Goal: Information Seeking & Learning: Check status

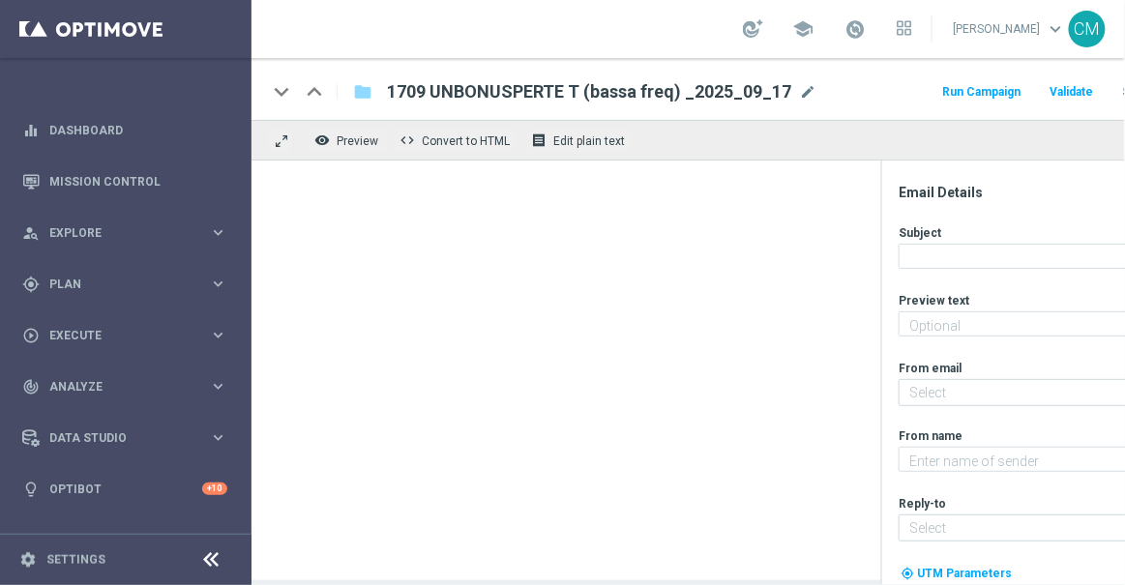
type textarea "Ti abbiamo accreditato 2€ di bonus Slot"
type input "newsletter@comunicazioni.sisal.it"
type textarea "Sisal"
type input "info@sisal.it"
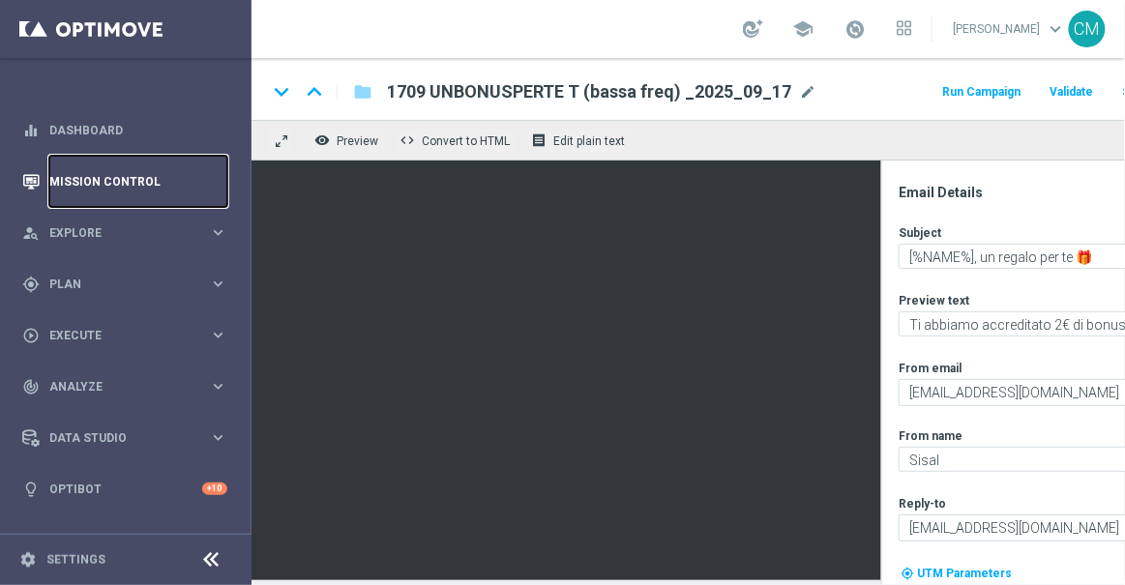
click at [133, 193] on link "Mission Control" at bounding box center [138, 181] width 178 height 51
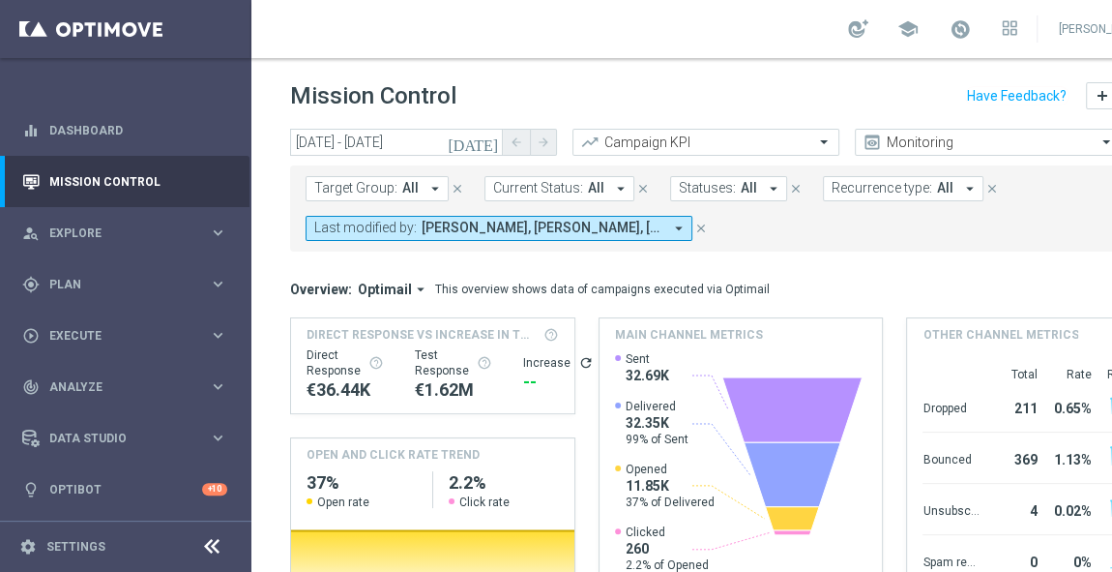
click at [488, 148] on icon "[DATE]" at bounding box center [474, 141] width 52 height 17
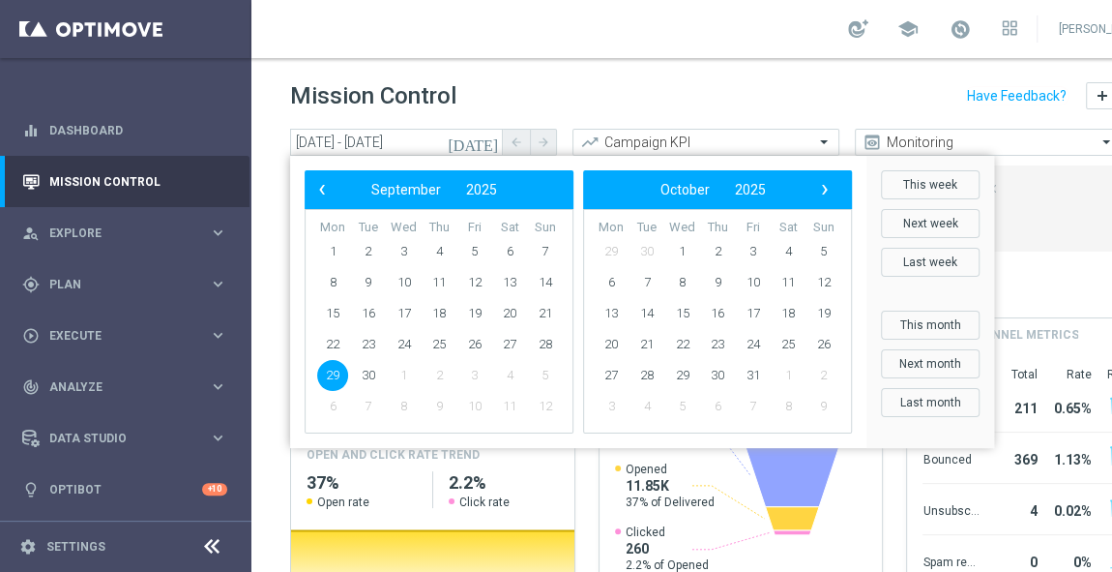
click at [738, 109] on div "Mission Control add Campaign" at bounding box center [741, 96] width 902 height 38
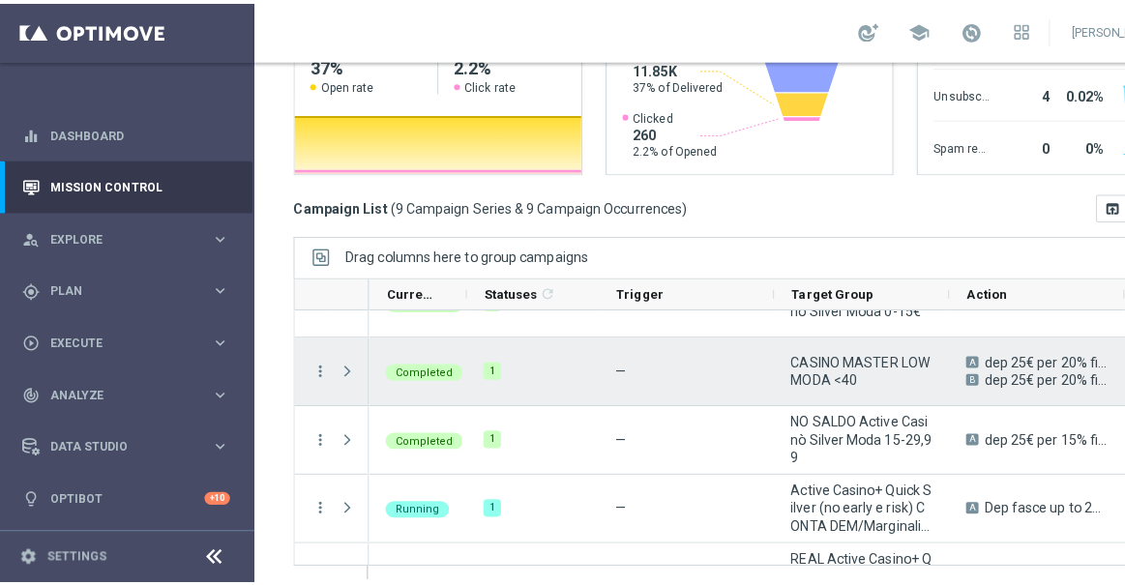
scroll to position [72, 0]
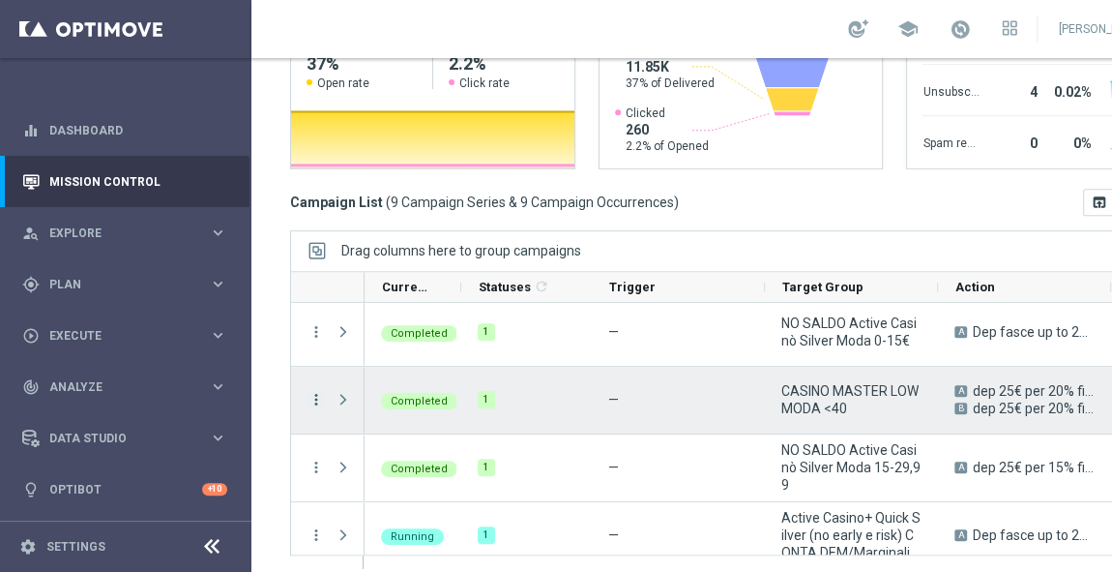
click at [310, 395] on icon "more_vert" at bounding box center [316, 399] width 17 height 17
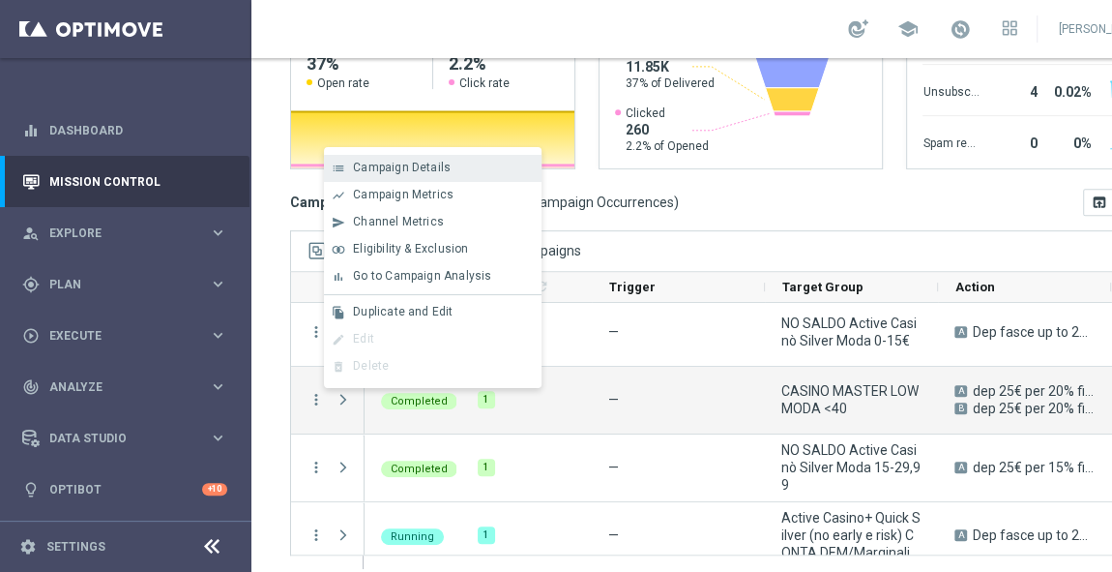
click at [385, 172] on span "Campaign Details" at bounding box center [402, 168] width 98 height 14
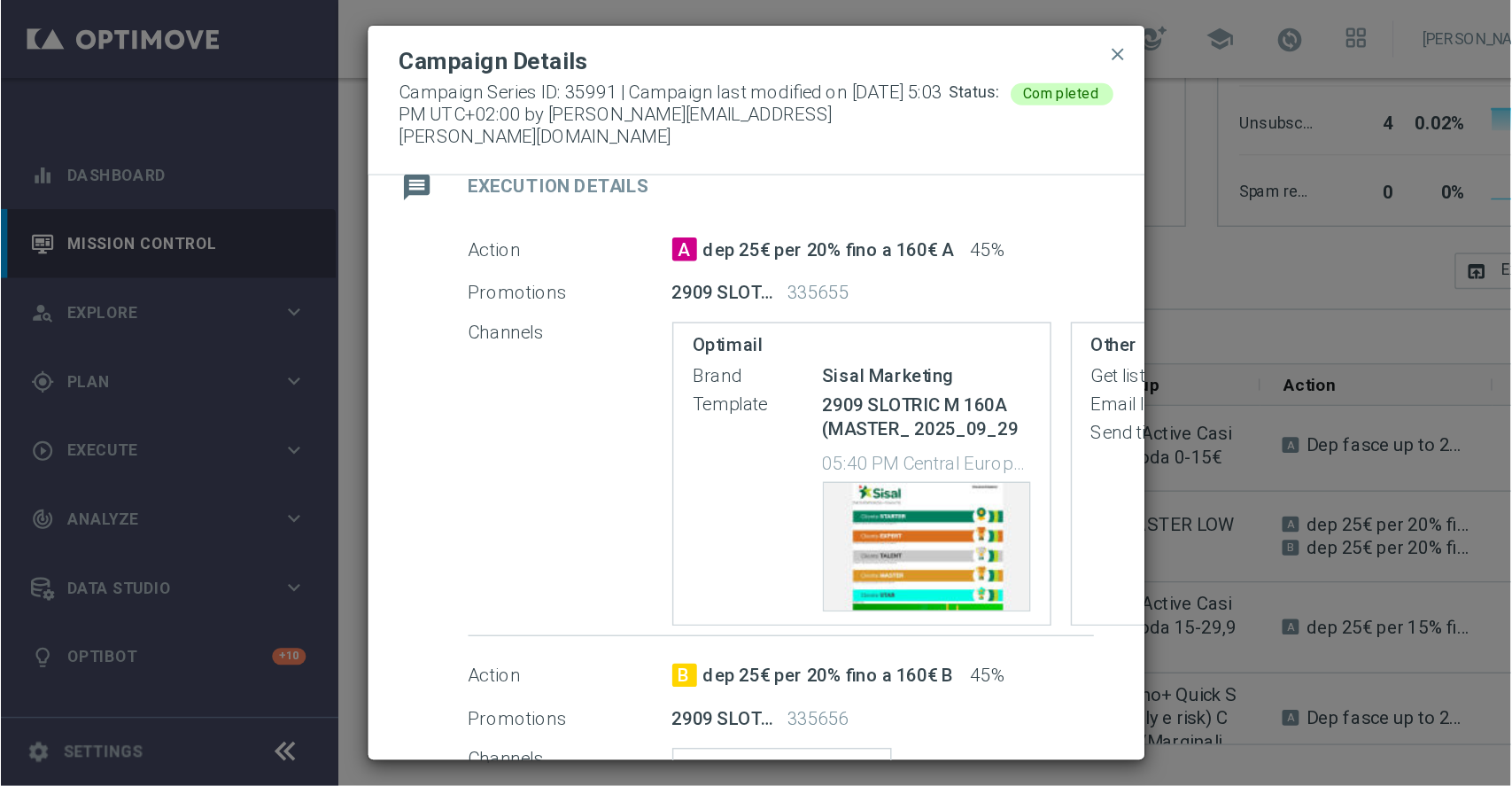
scroll to position [300, 0]
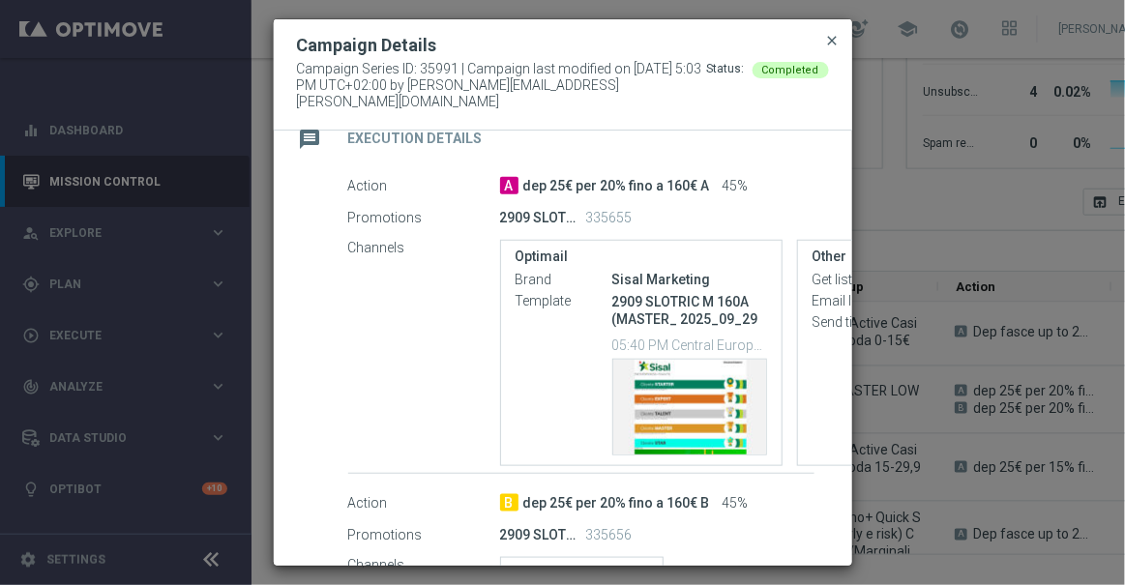
click at [827, 48] on span "close" at bounding box center [832, 40] width 15 height 15
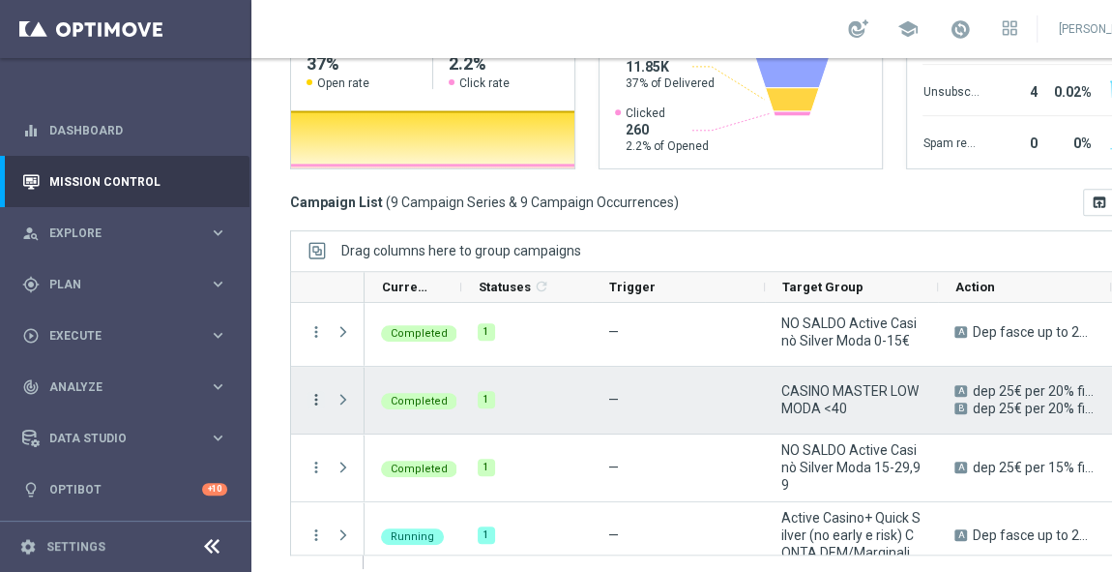
click at [319, 396] on icon "more_vert" at bounding box center [316, 399] width 17 height 17
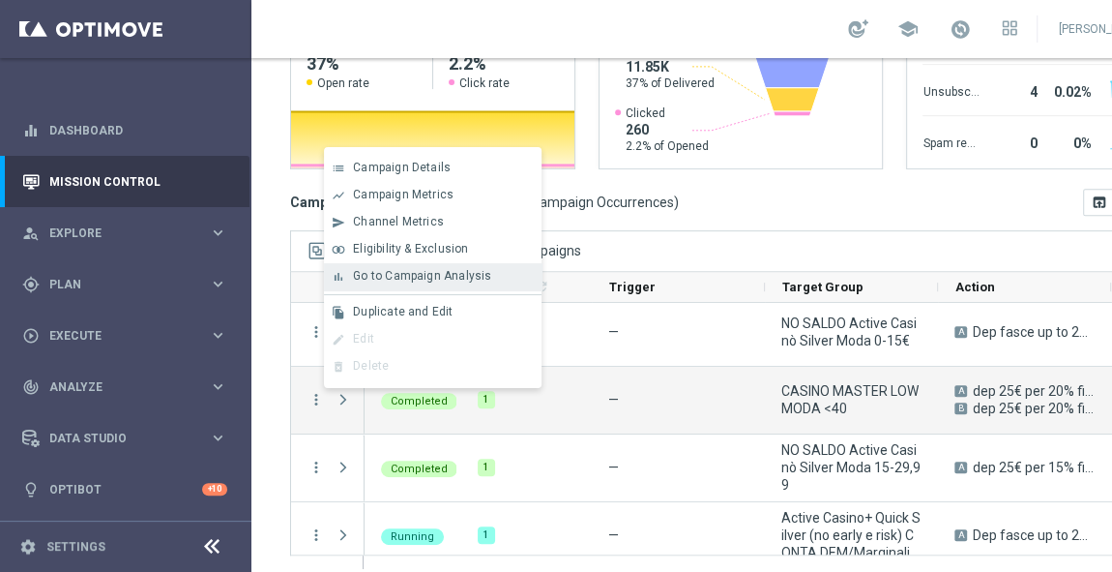
click at [405, 271] on span "Go to Campaign Analysis" at bounding box center [422, 276] width 138 height 14
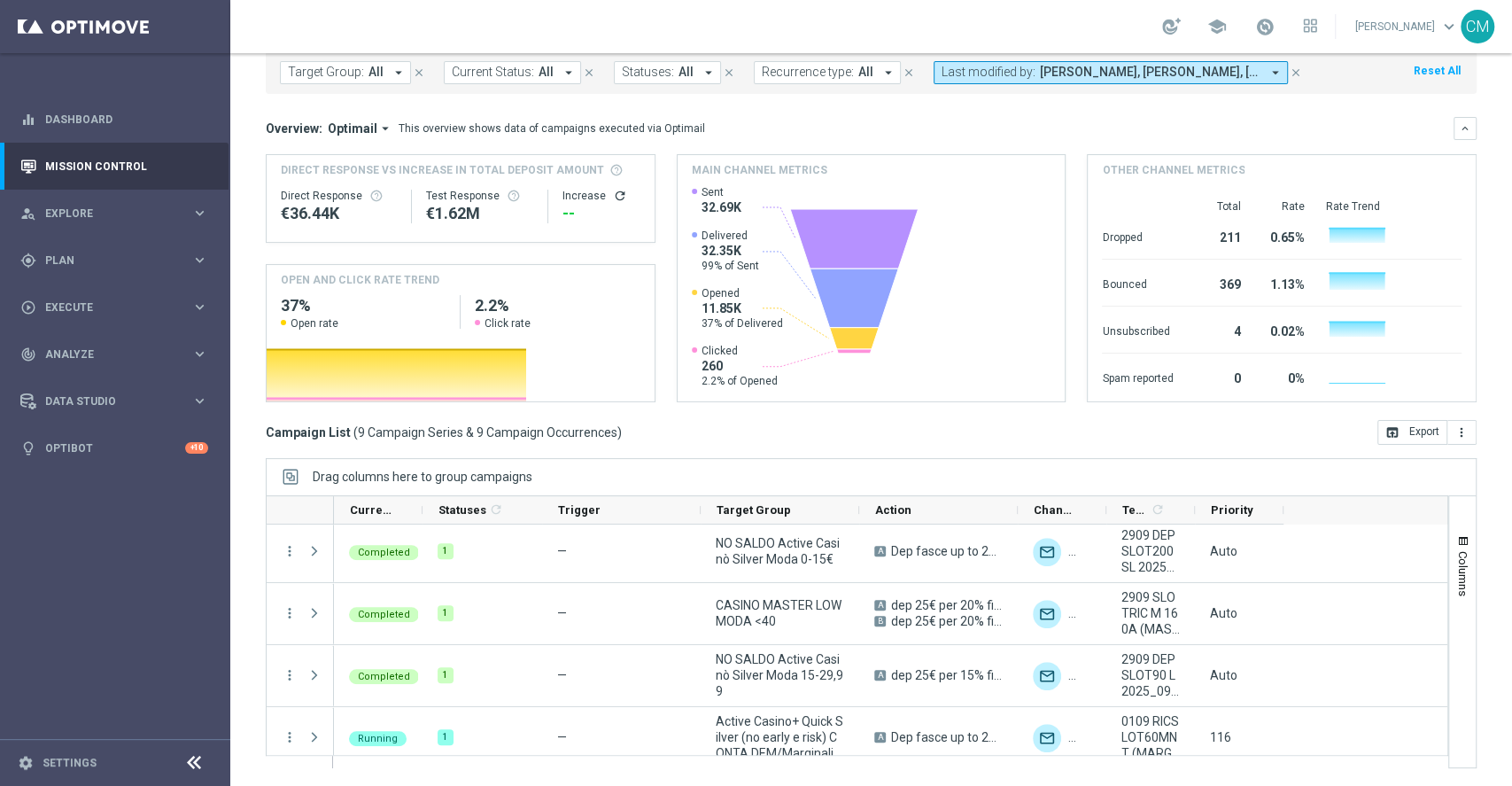
scroll to position [66, 0]
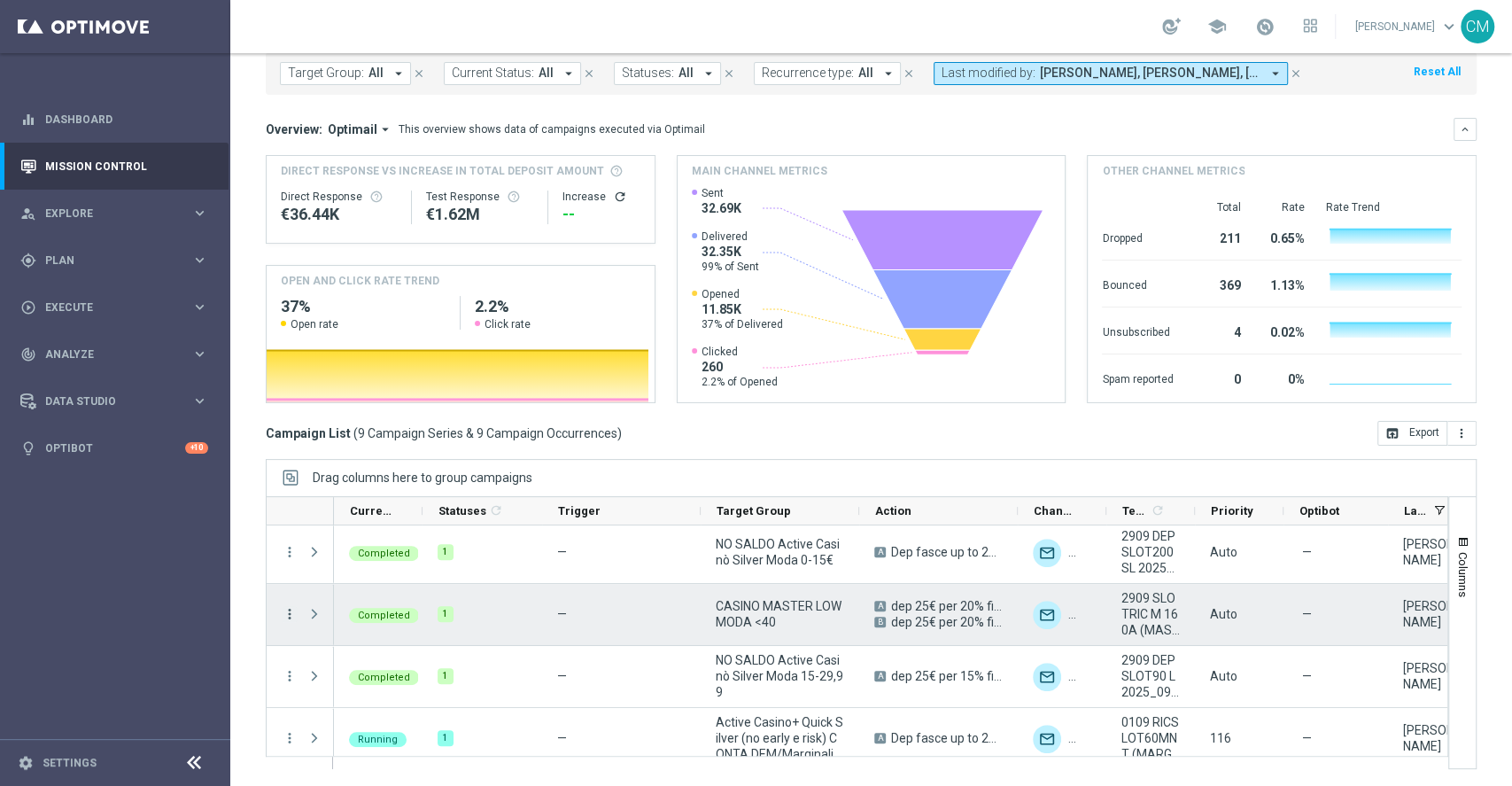
click at [291, 535] on icon "more_vert" at bounding box center [289, 614] width 16 height 16
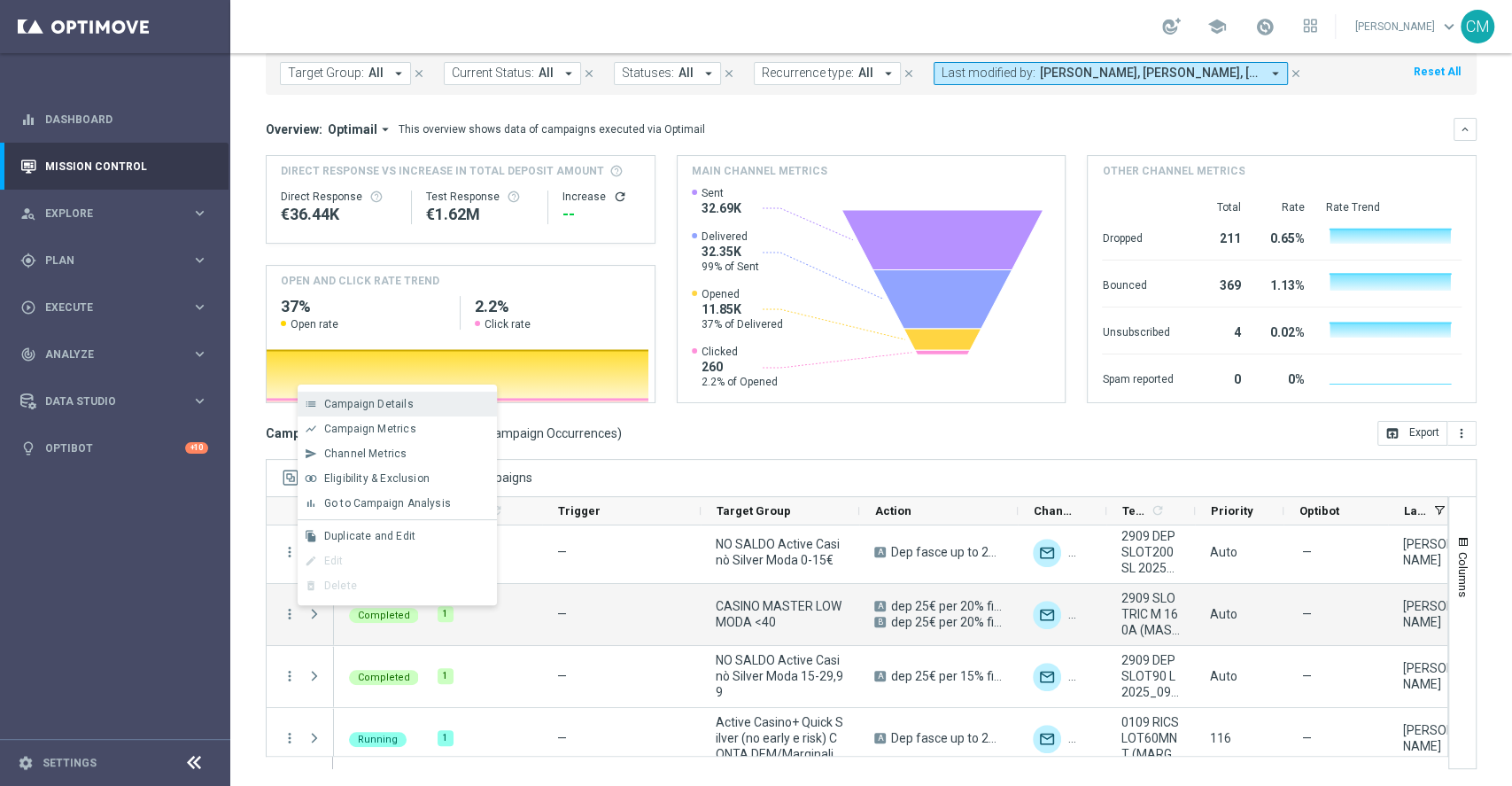
click at [377, 398] on span "Campaign Details" at bounding box center [369, 404] width 90 height 13
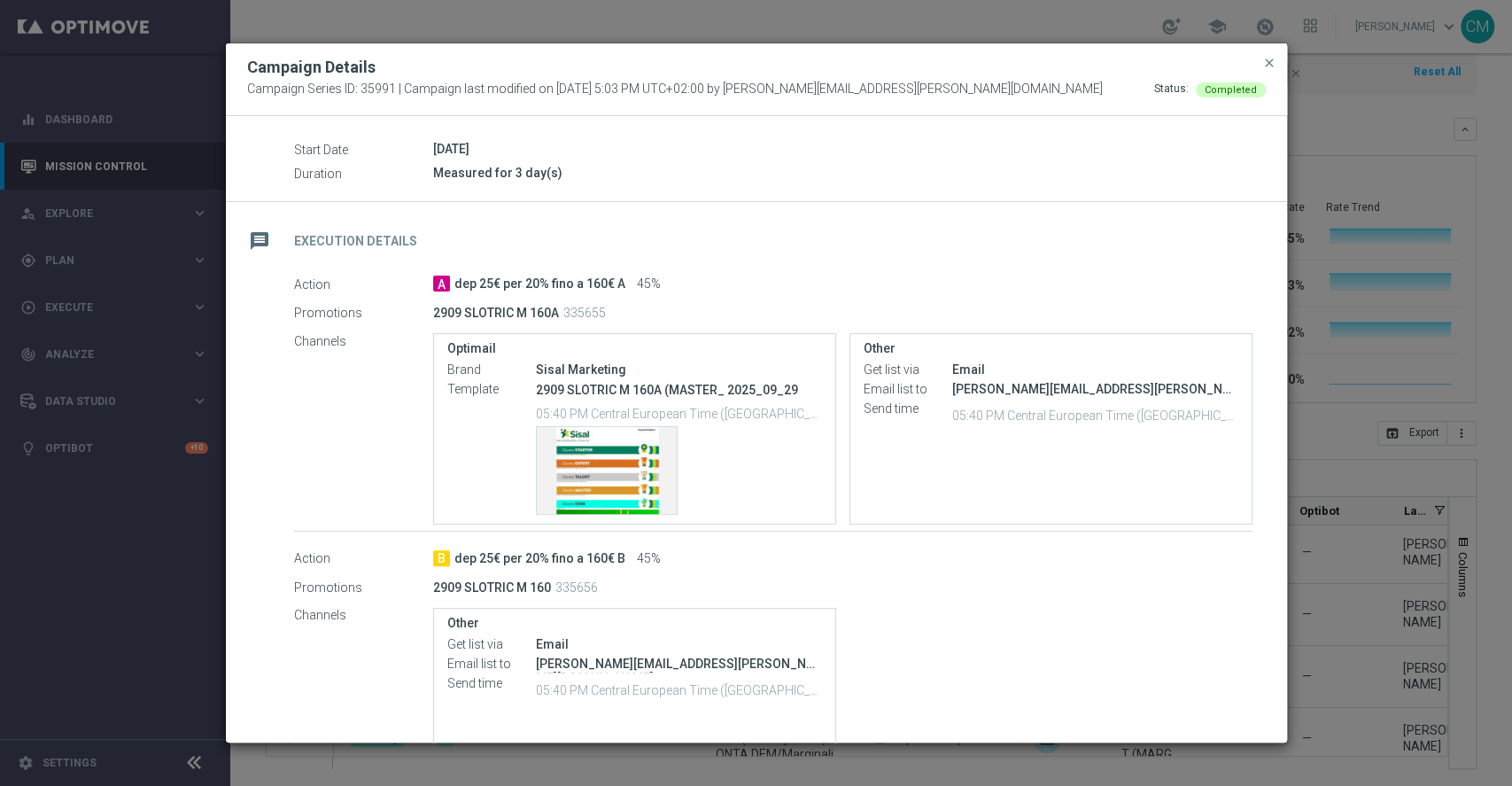
scroll to position [185, 0]
click at [1029, 61] on span "close" at bounding box center [1268, 62] width 14 height 14
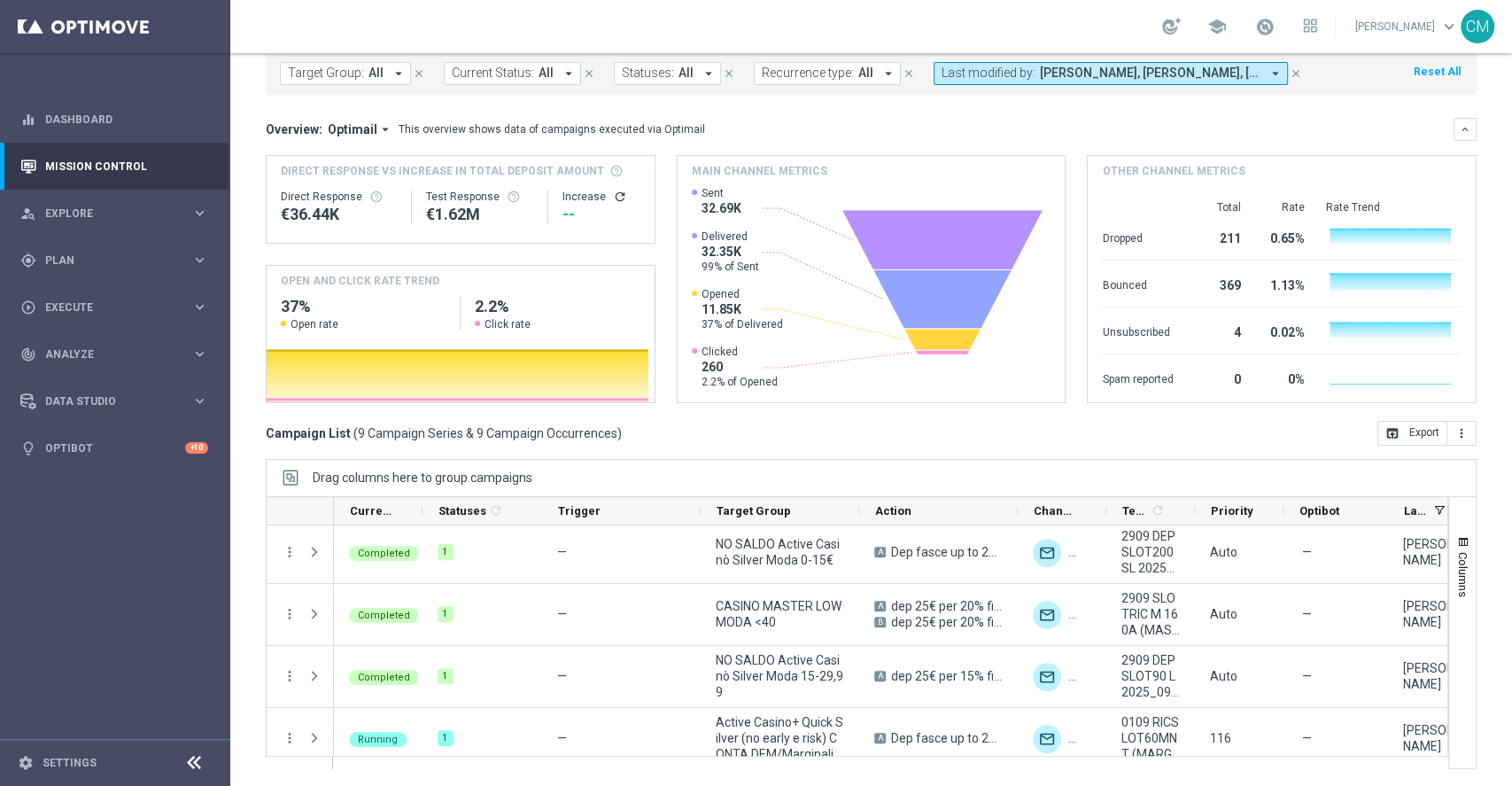
scroll to position [0, 0]
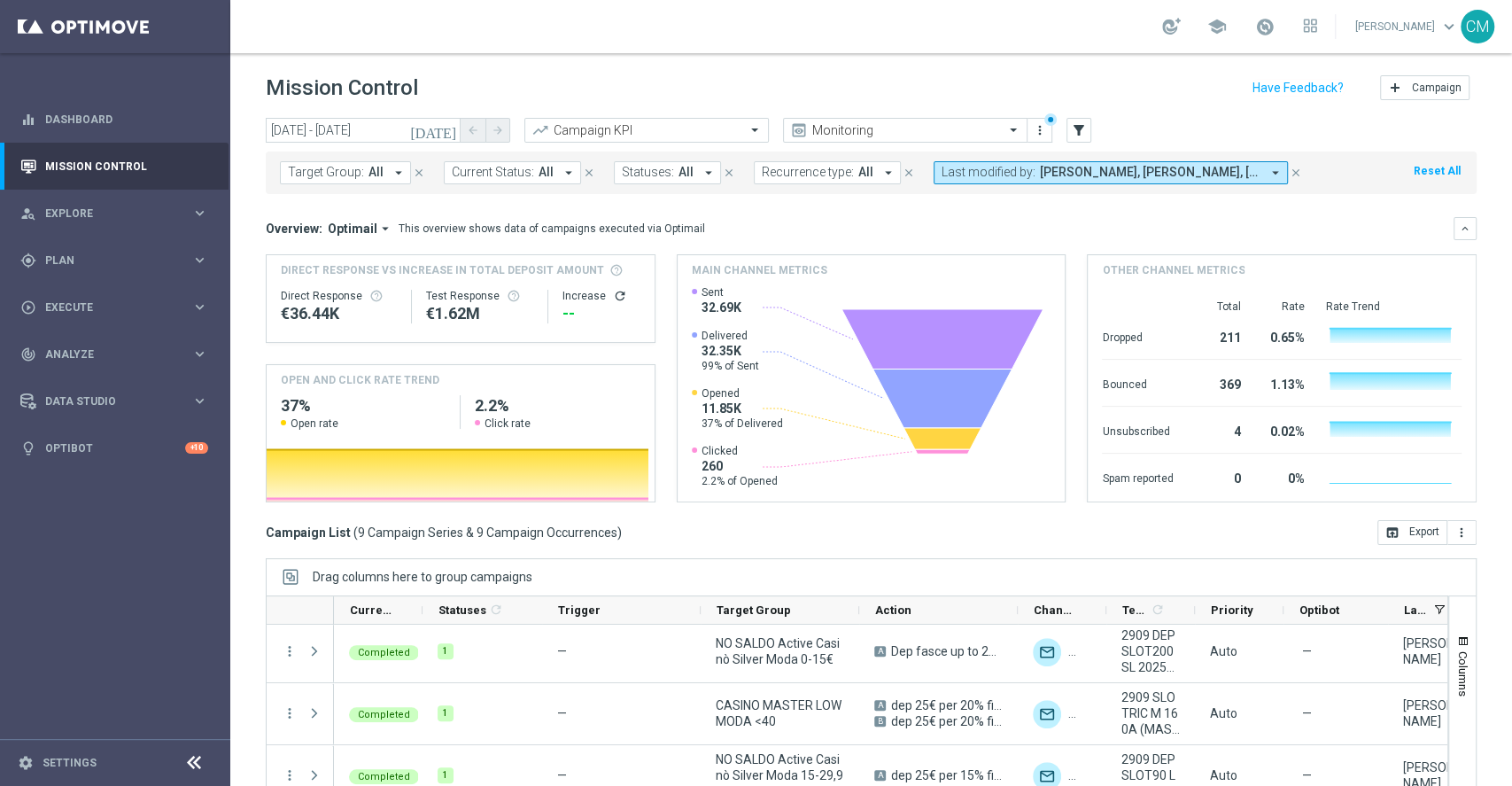
click at [450, 133] on icon "[DATE]" at bounding box center [434, 129] width 48 height 16
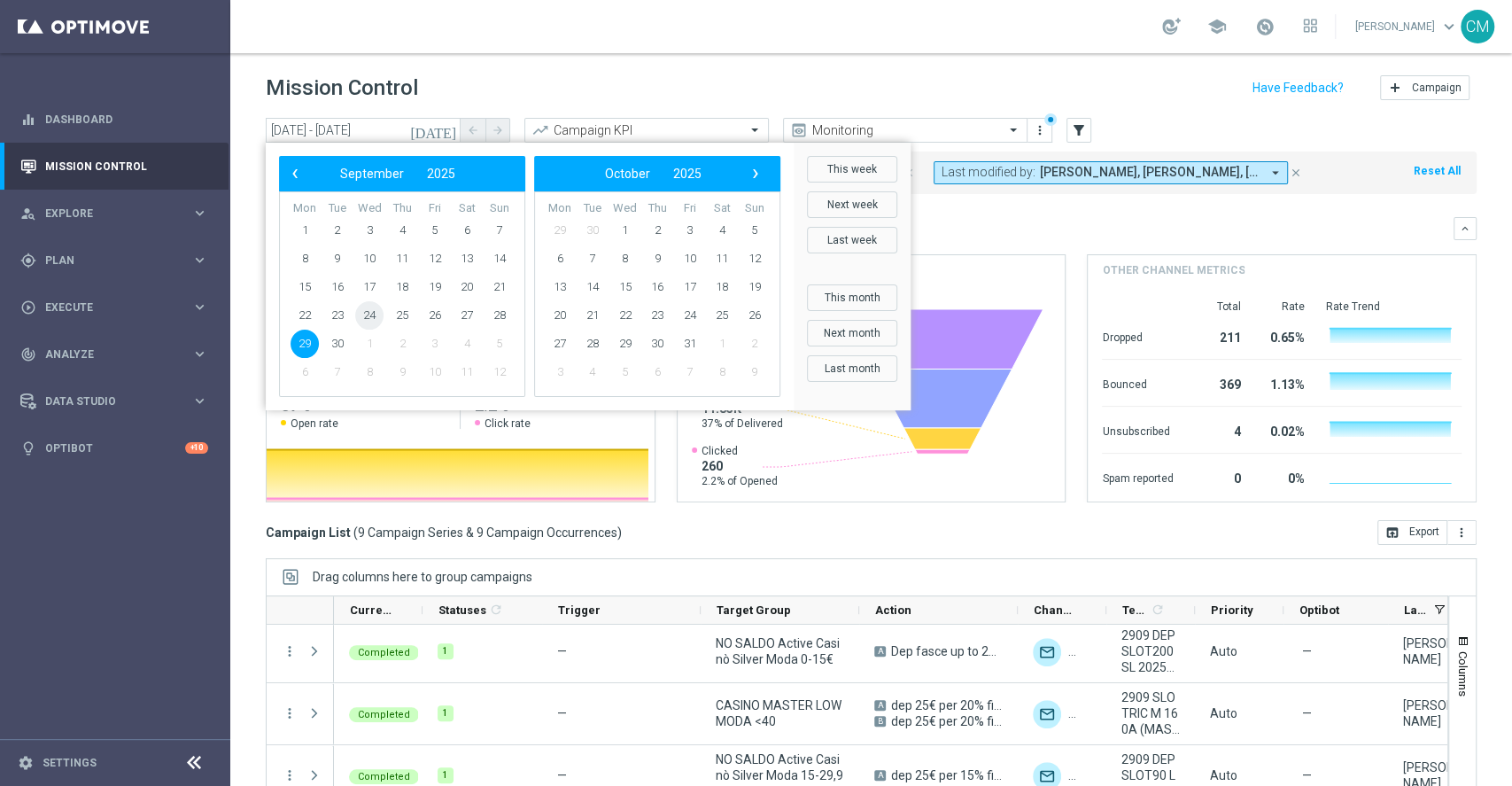
click at [369, 318] on span "24" at bounding box center [369, 315] width 28 height 28
type input "24 Sep 2025 - 24 Sep 2025"
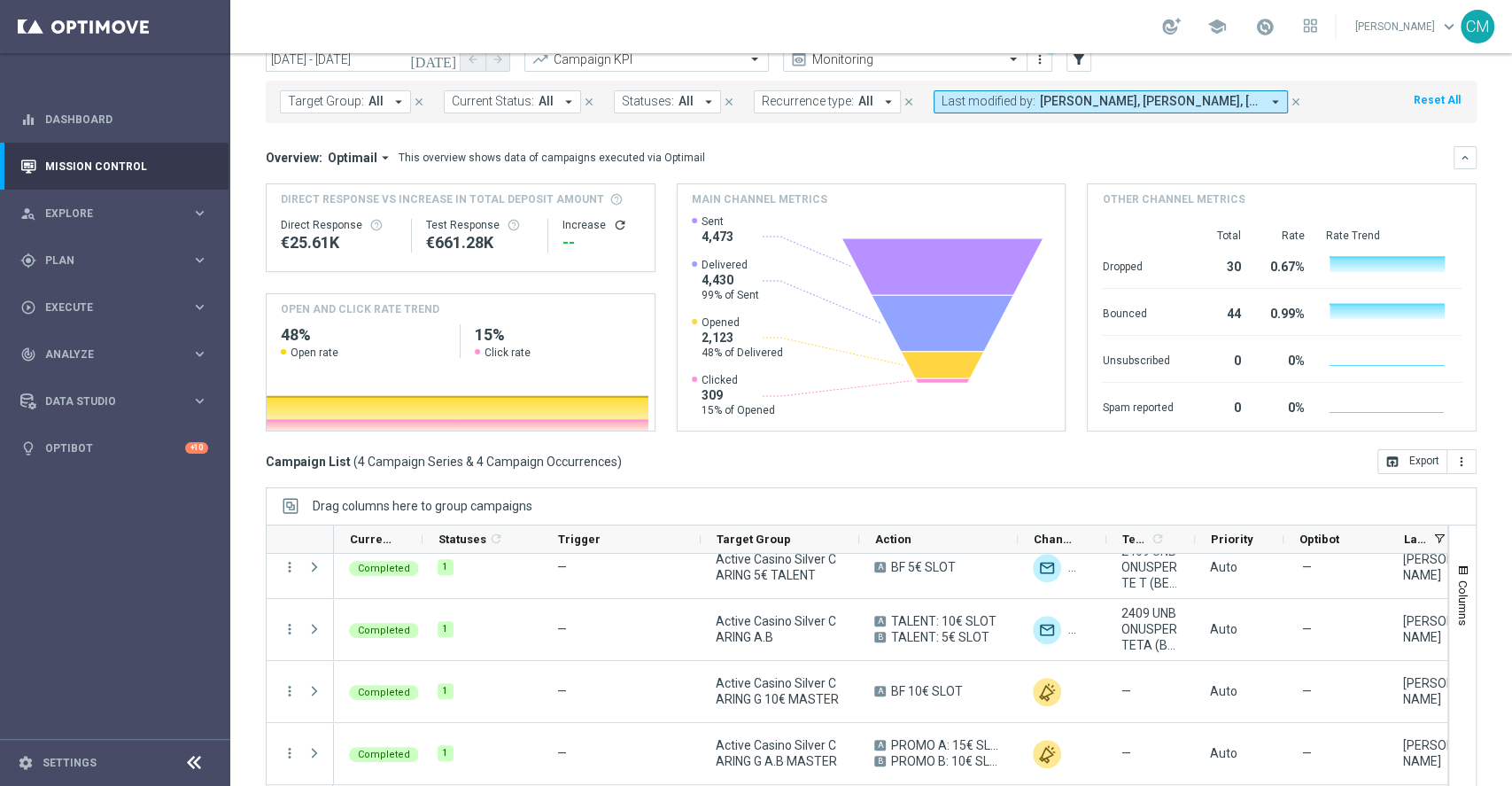
scroll to position [99, 0]
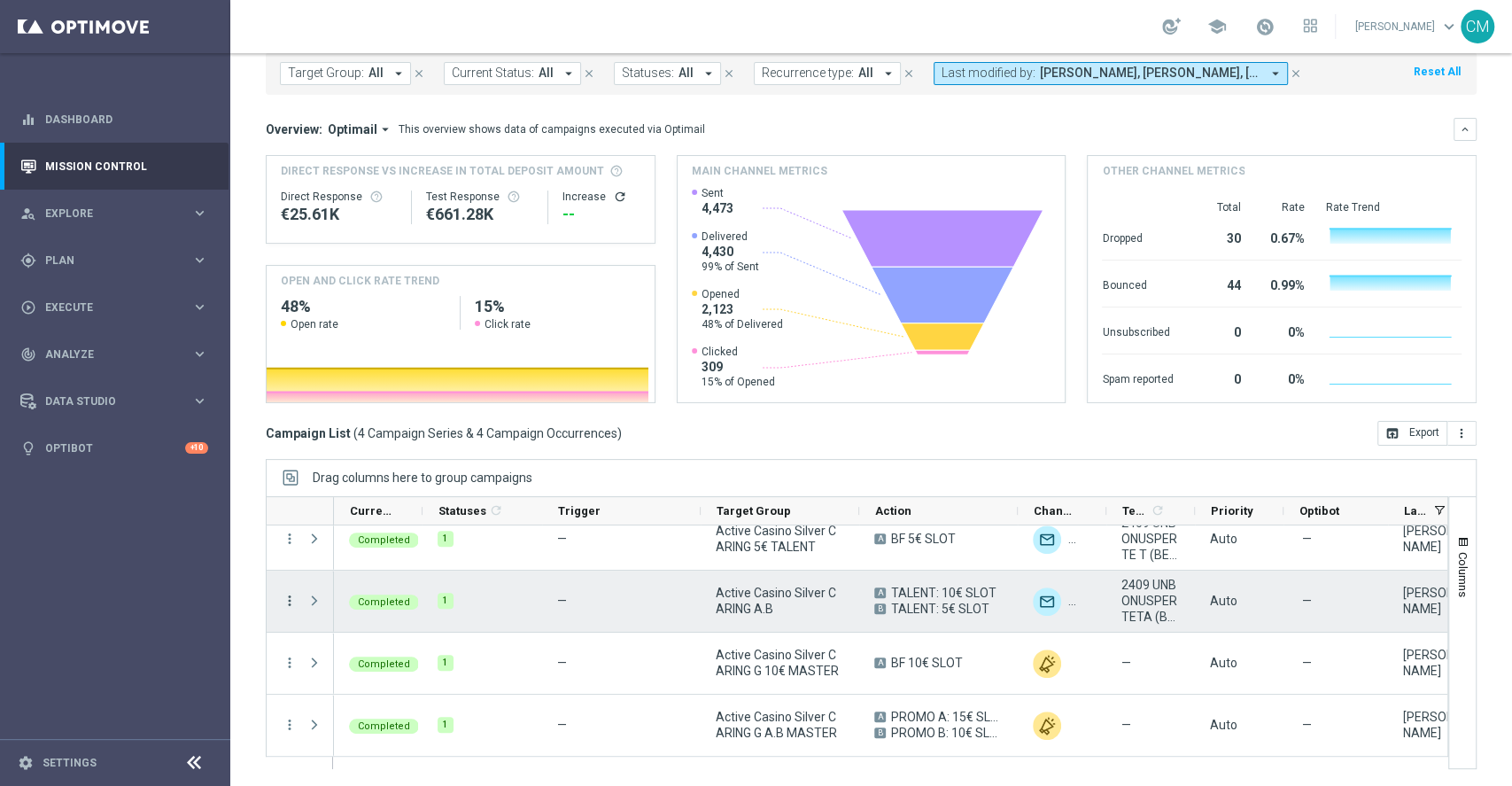
click at [289, 535] on icon "more_vert" at bounding box center [289, 600] width 16 height 16
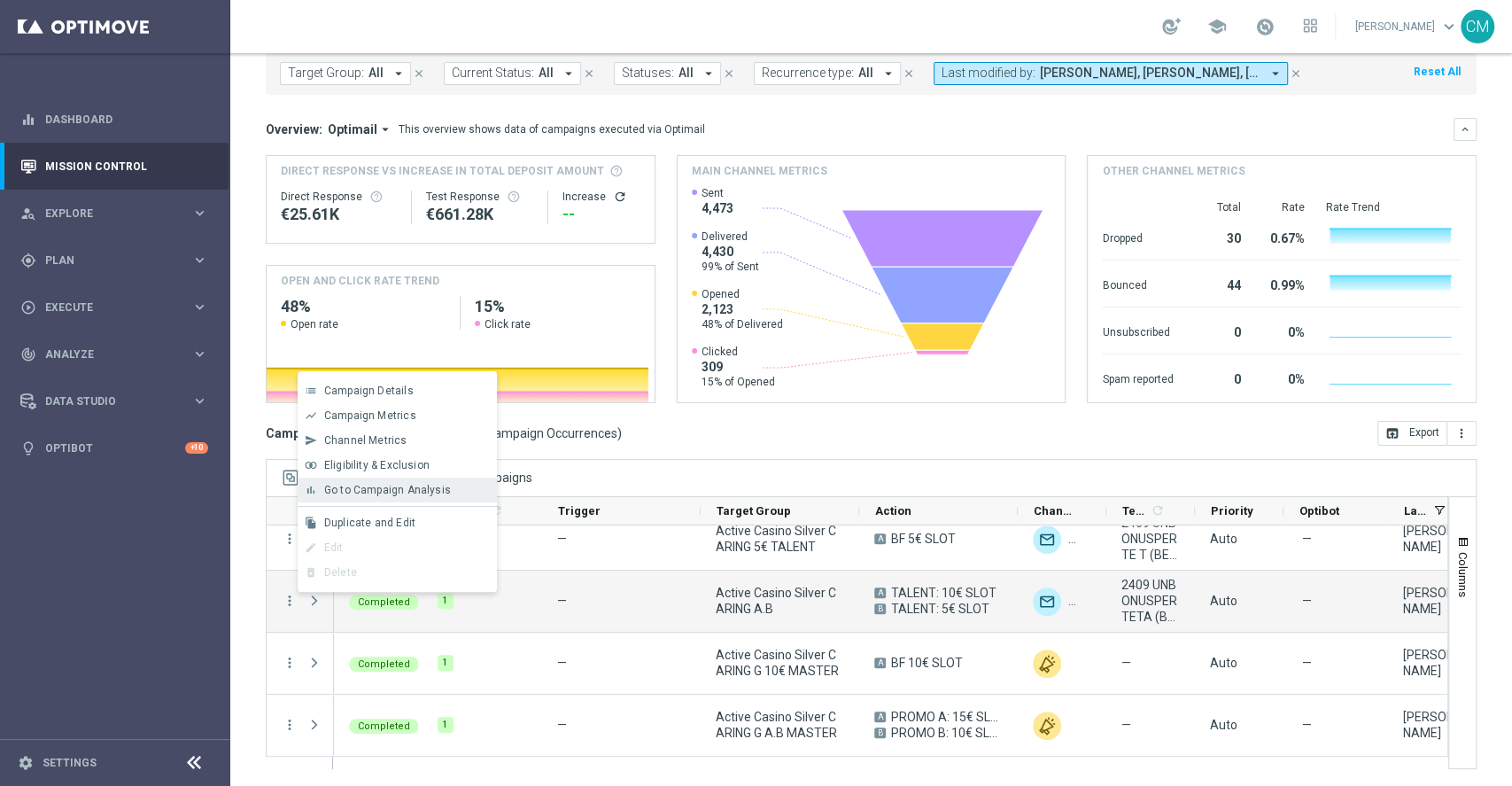
click at [406, 495] on span "Go to Campaign Analysis" at bounding box center [387, 490] width 126 height 13
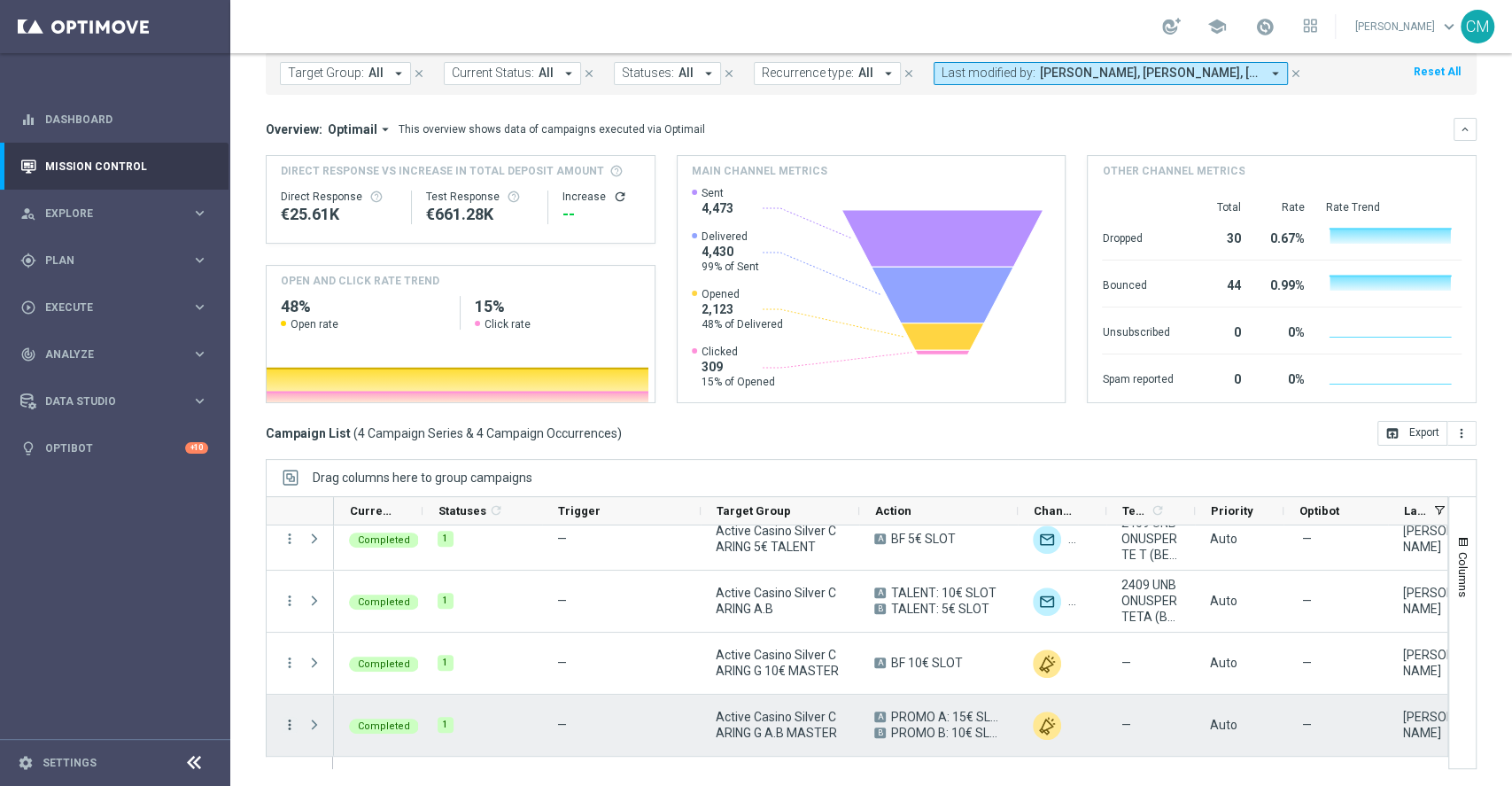
click at [290, 535] on icon "more_vert" at bounding box center [289, 725] width 16 height 16
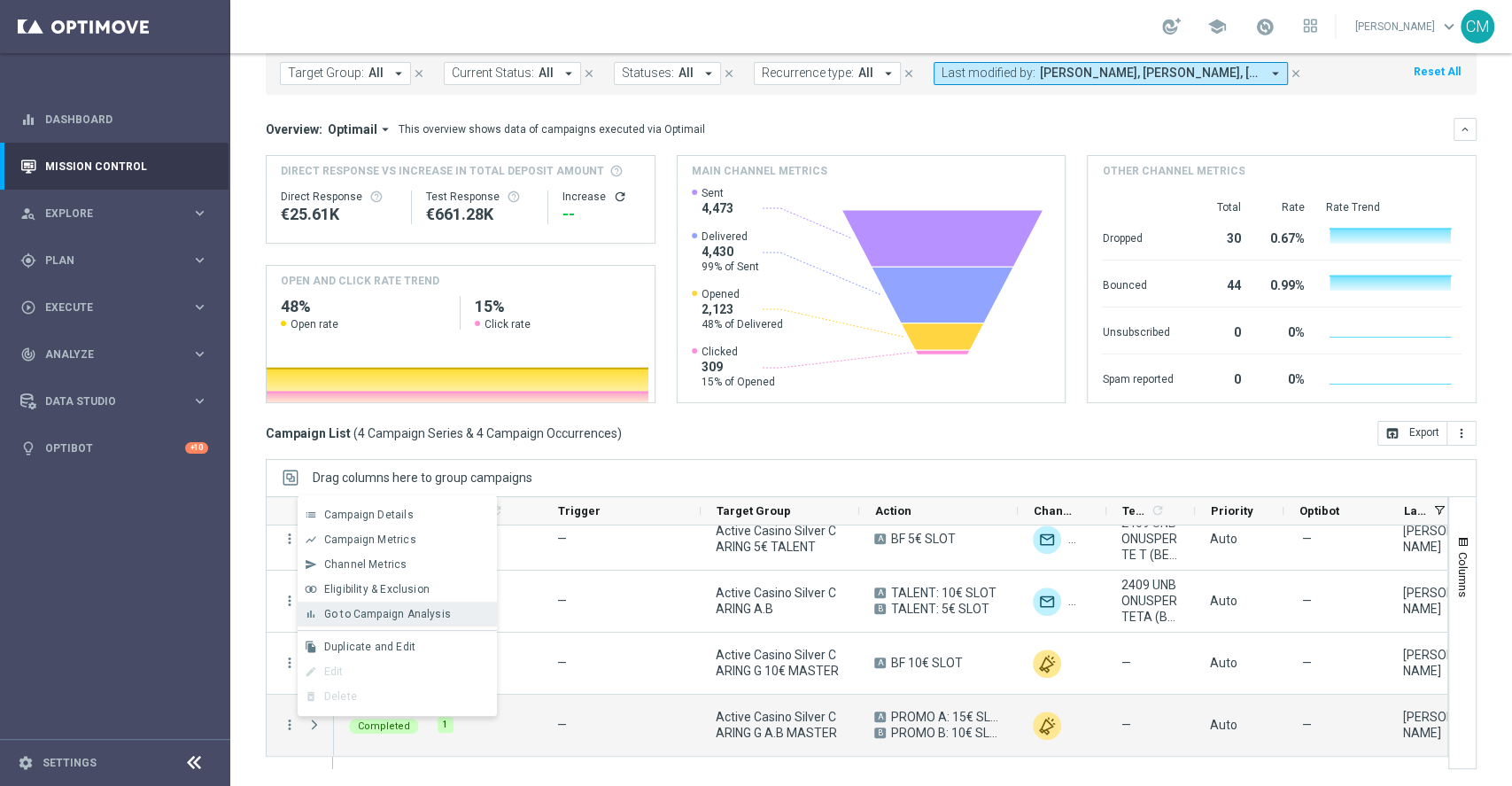
click at [362, 535] on span "Go to Campaign Analysis" at bounding box center [387, 615] width 126 height 13
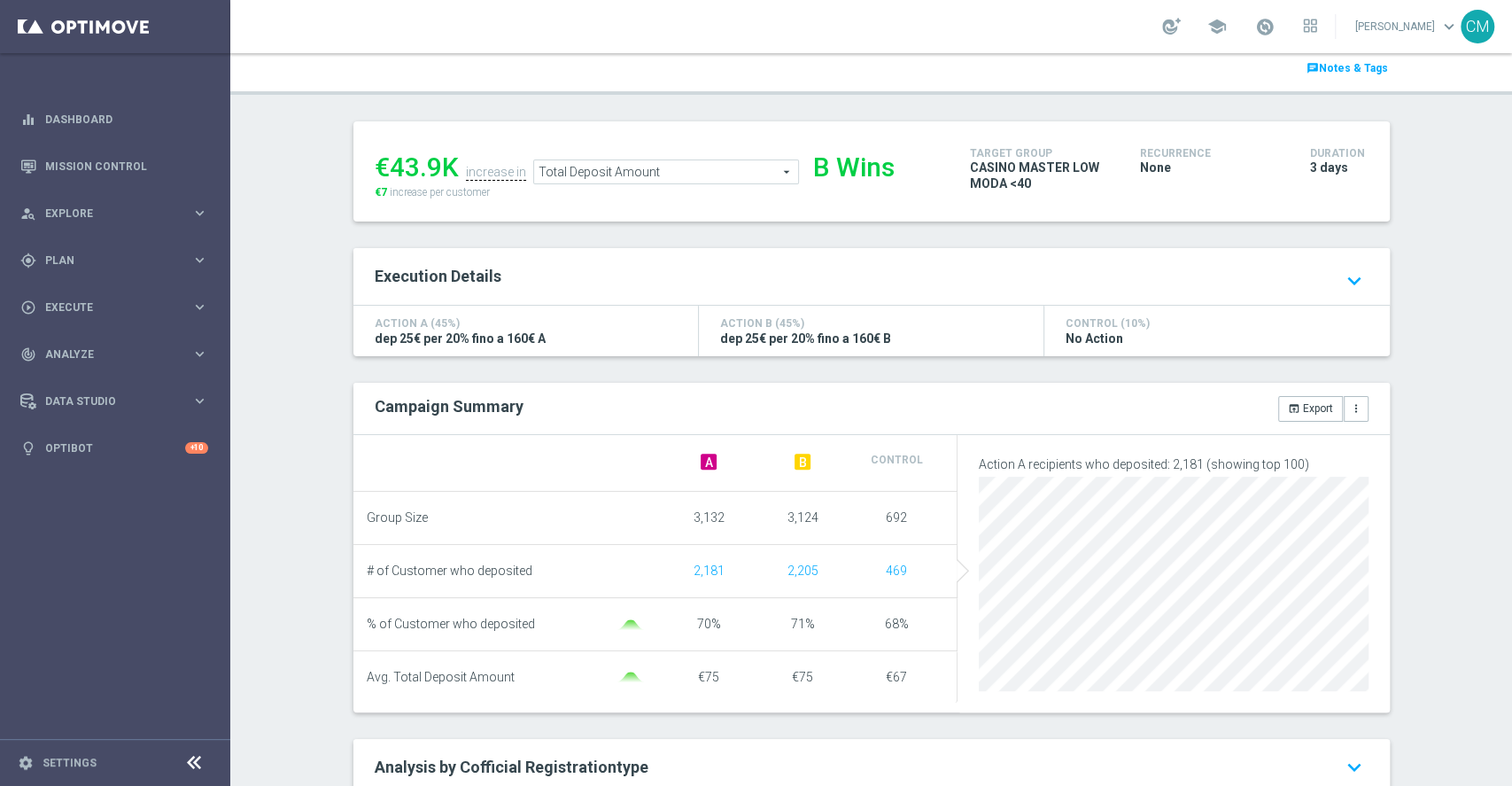
scroll to position [90, 0]
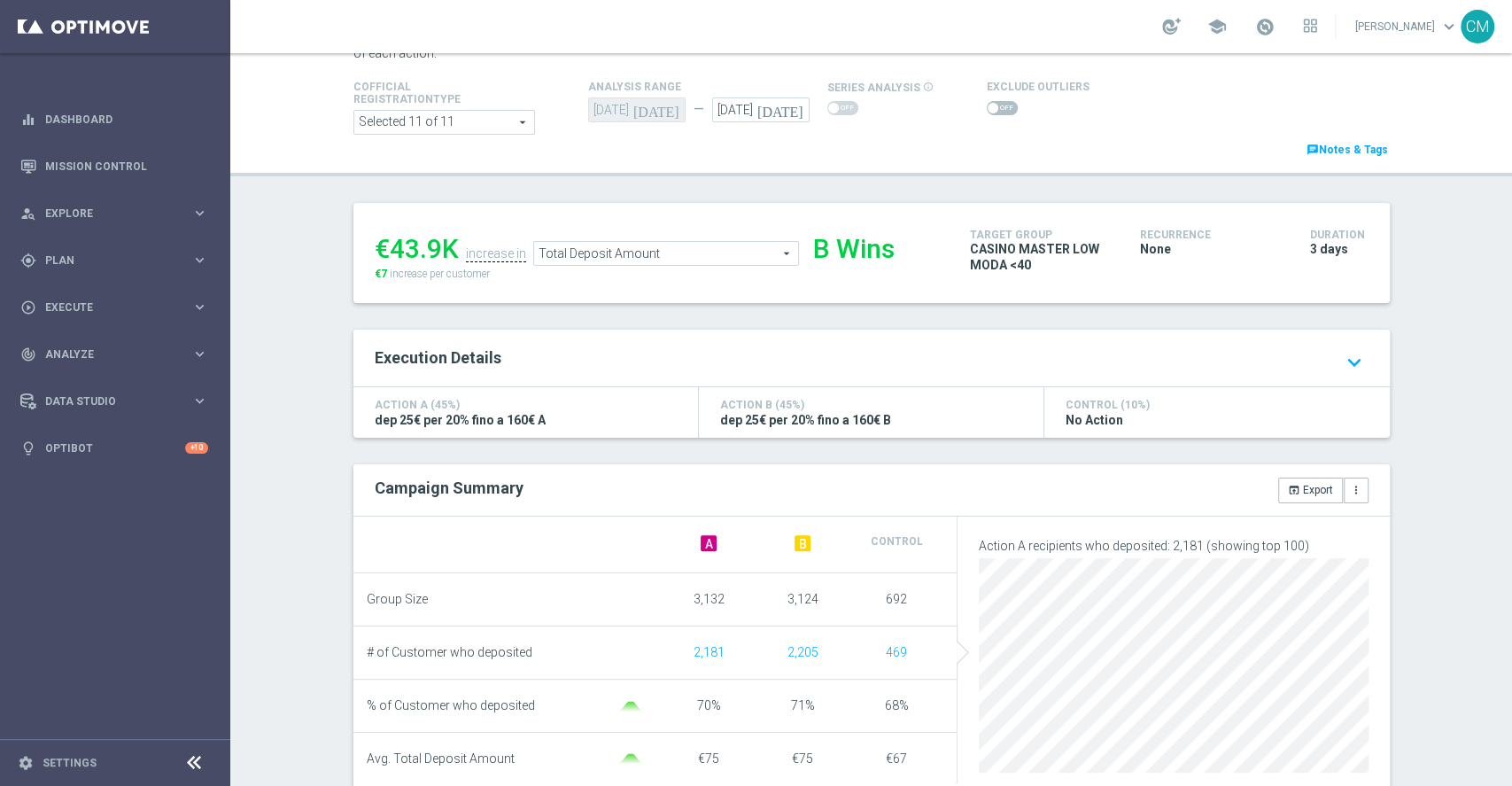
click at [988, 103] on span at bounding box center [994, 108] width 11 height 11
click at [987, 103] on input "checkbox" at bounding box center [1003, 107] width 31 height 14
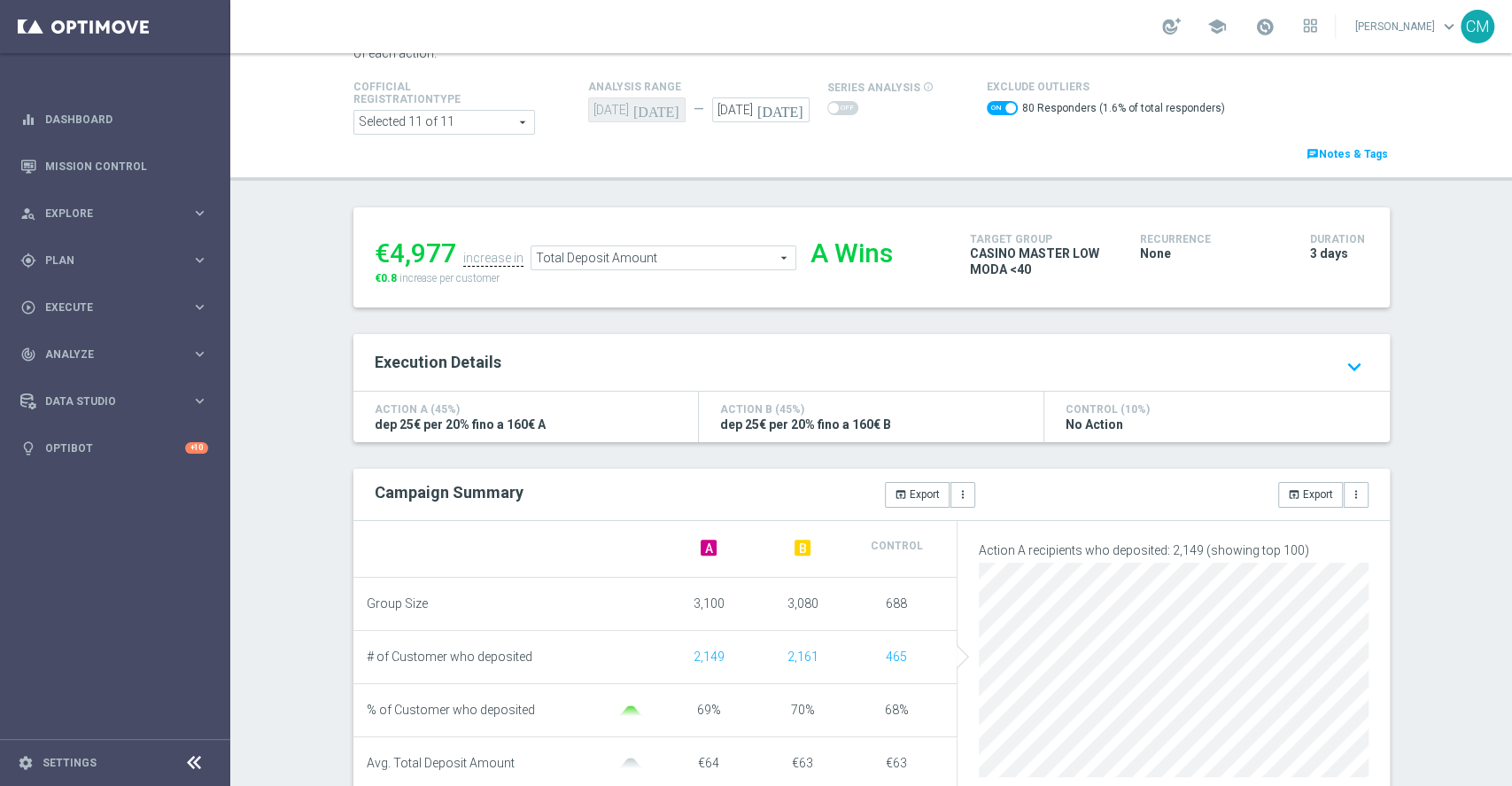
click at [1029, 172] on header "A/B/N Campaign Analysis This page presents all relevant information about a sin…" at bounding box center [871, 71] width 1282 height 217
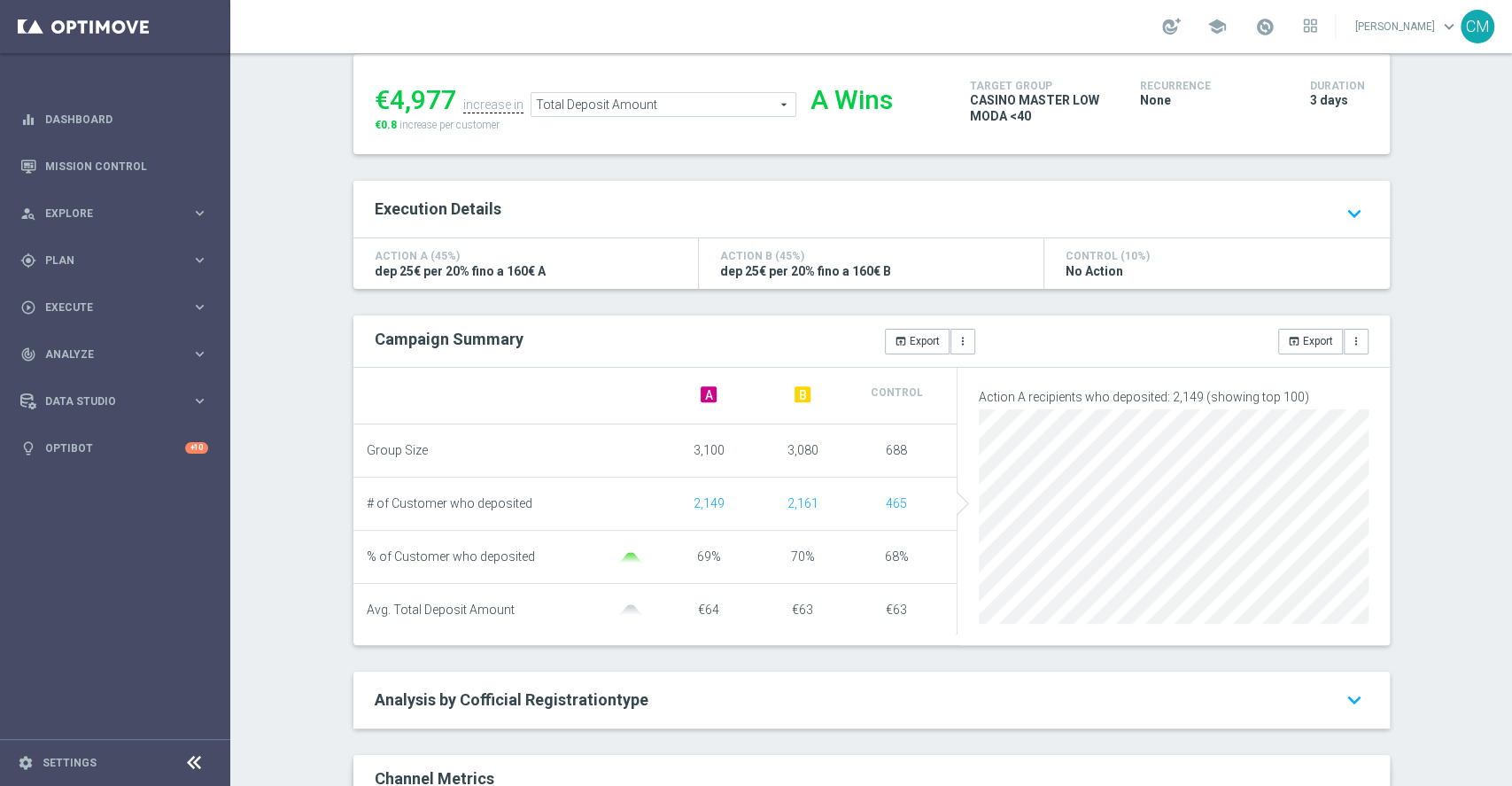
scroll to position [118, 0]
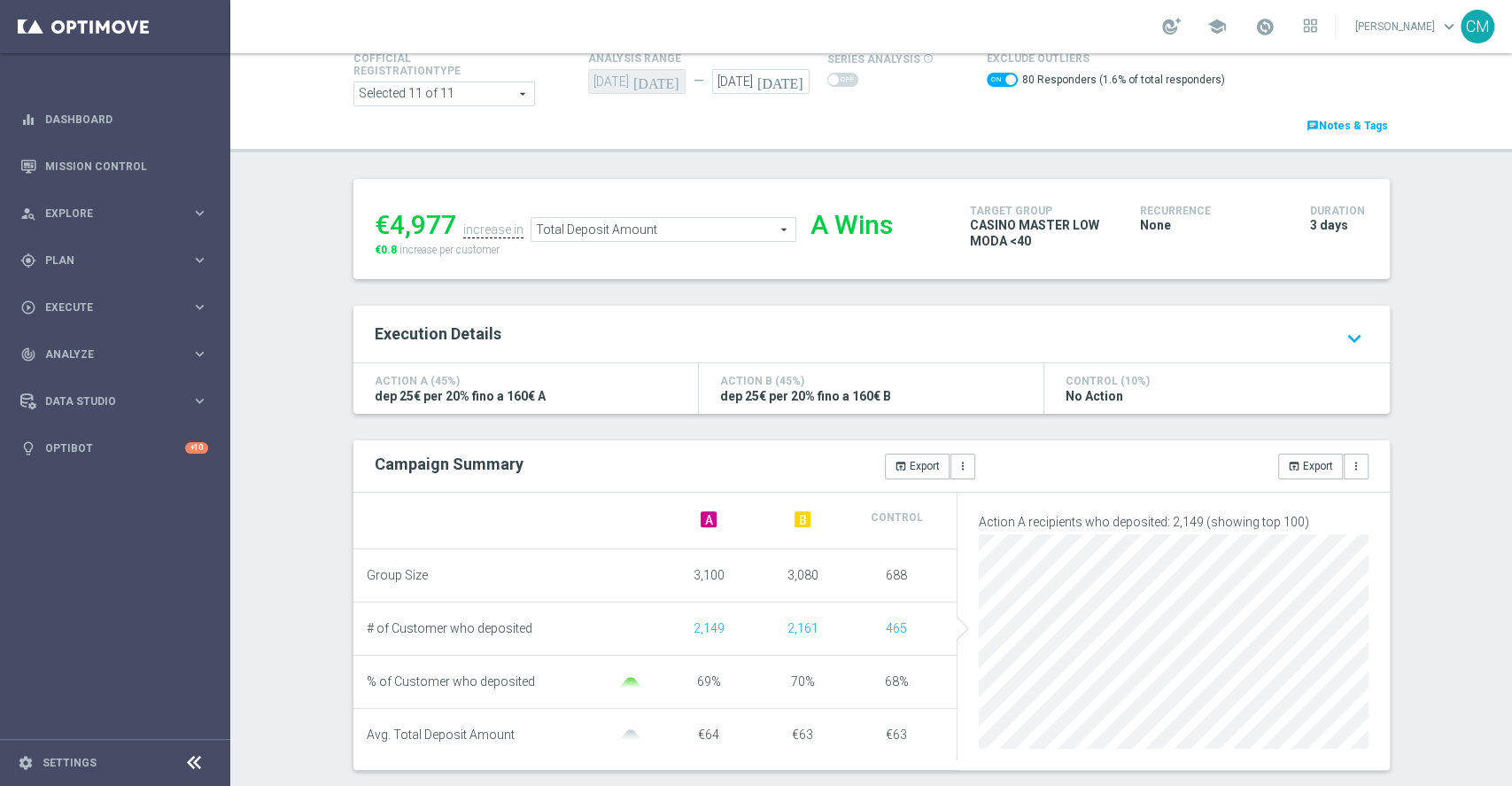
click at [991, 85] on span at bounding box center [1003, 79] width 31 height 14
click at [991, 85] on input "checkbox" at bounding box center [1003, 79] width 31 height 14
checkbox input "false"
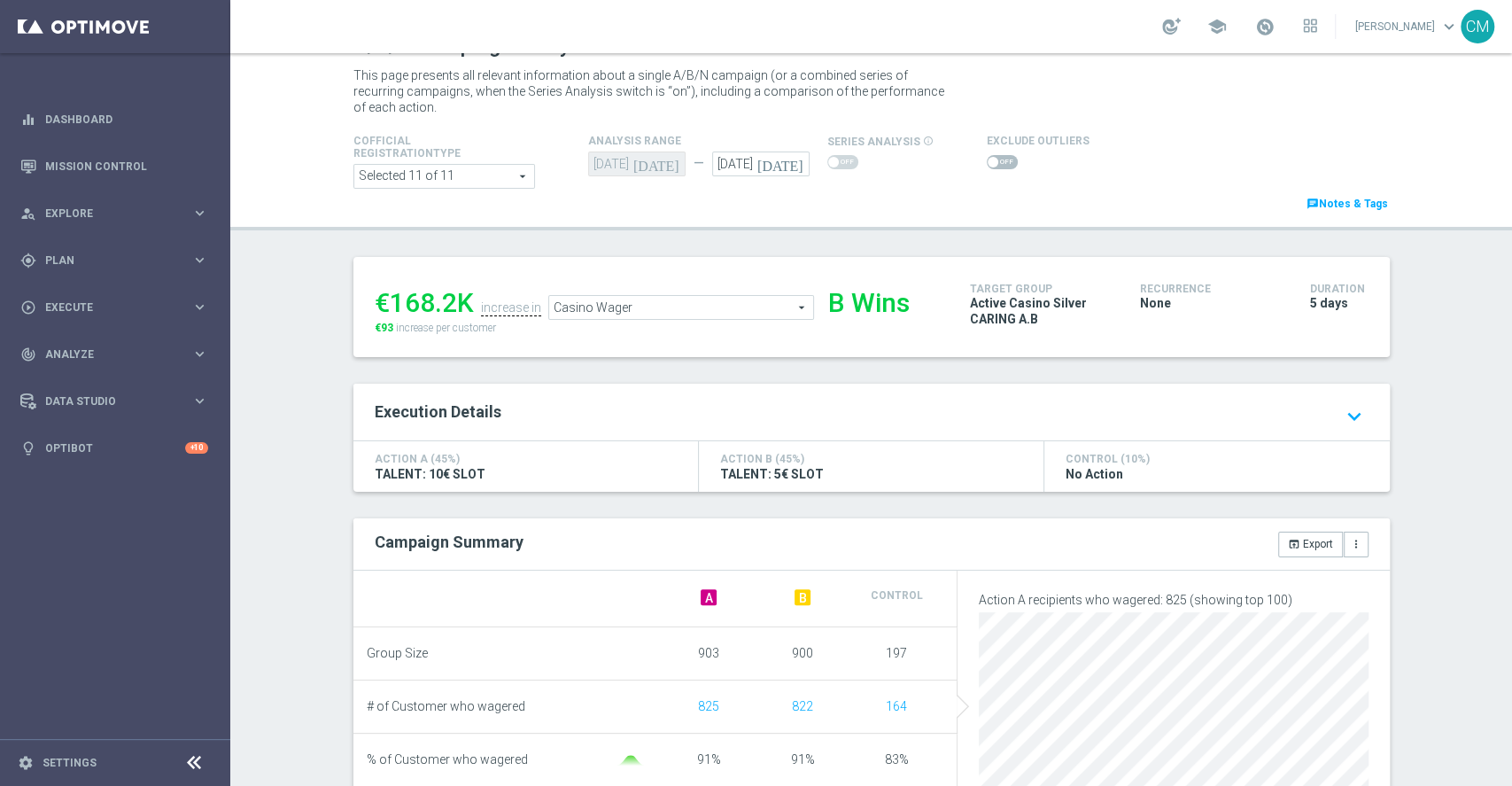
scroll to position [35, 0]
click at [714, 315] on span "Casino Wager" at bounding box center [681, 308] width 264 height 23
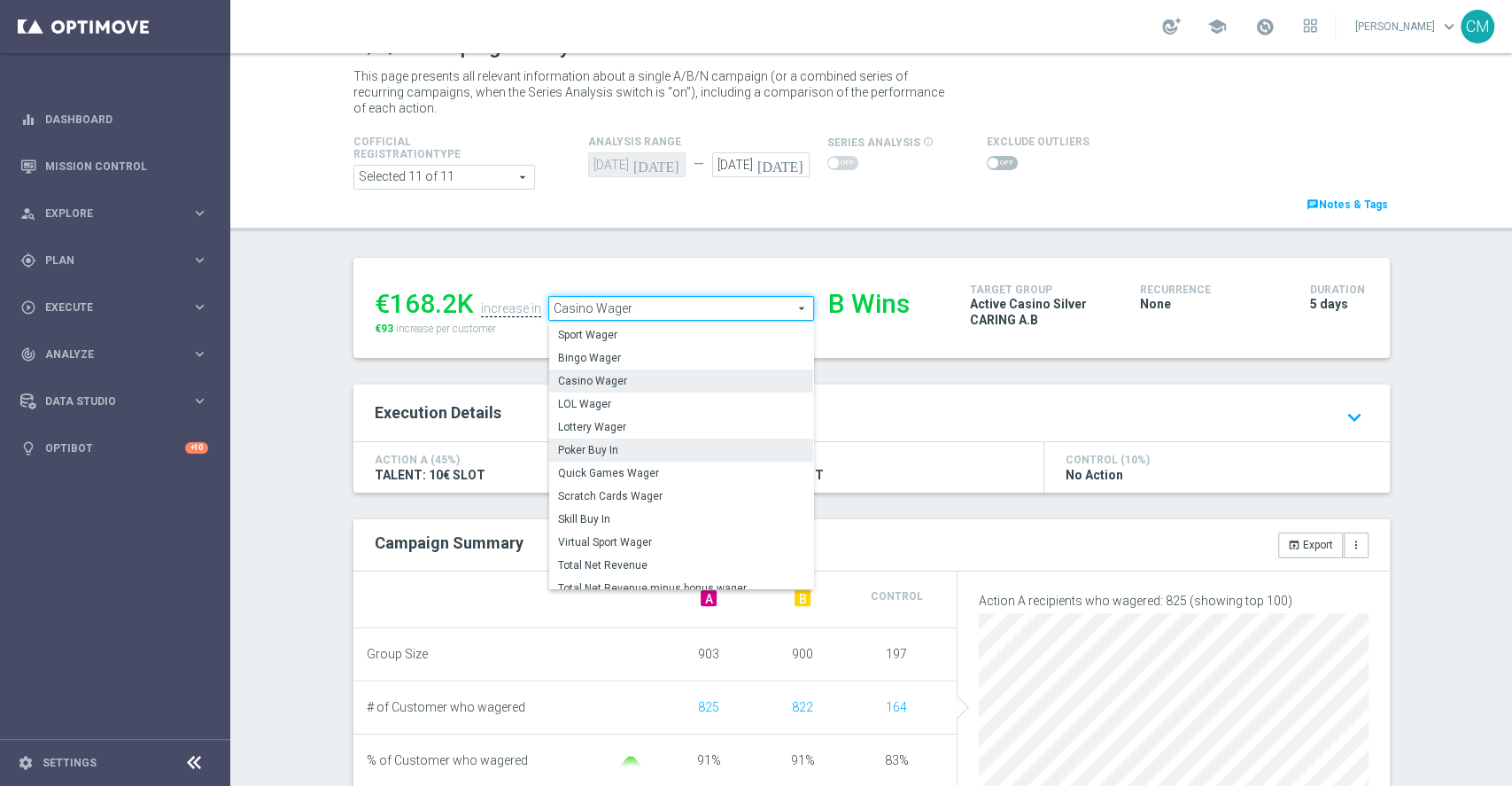
scroll to position [0, 0]
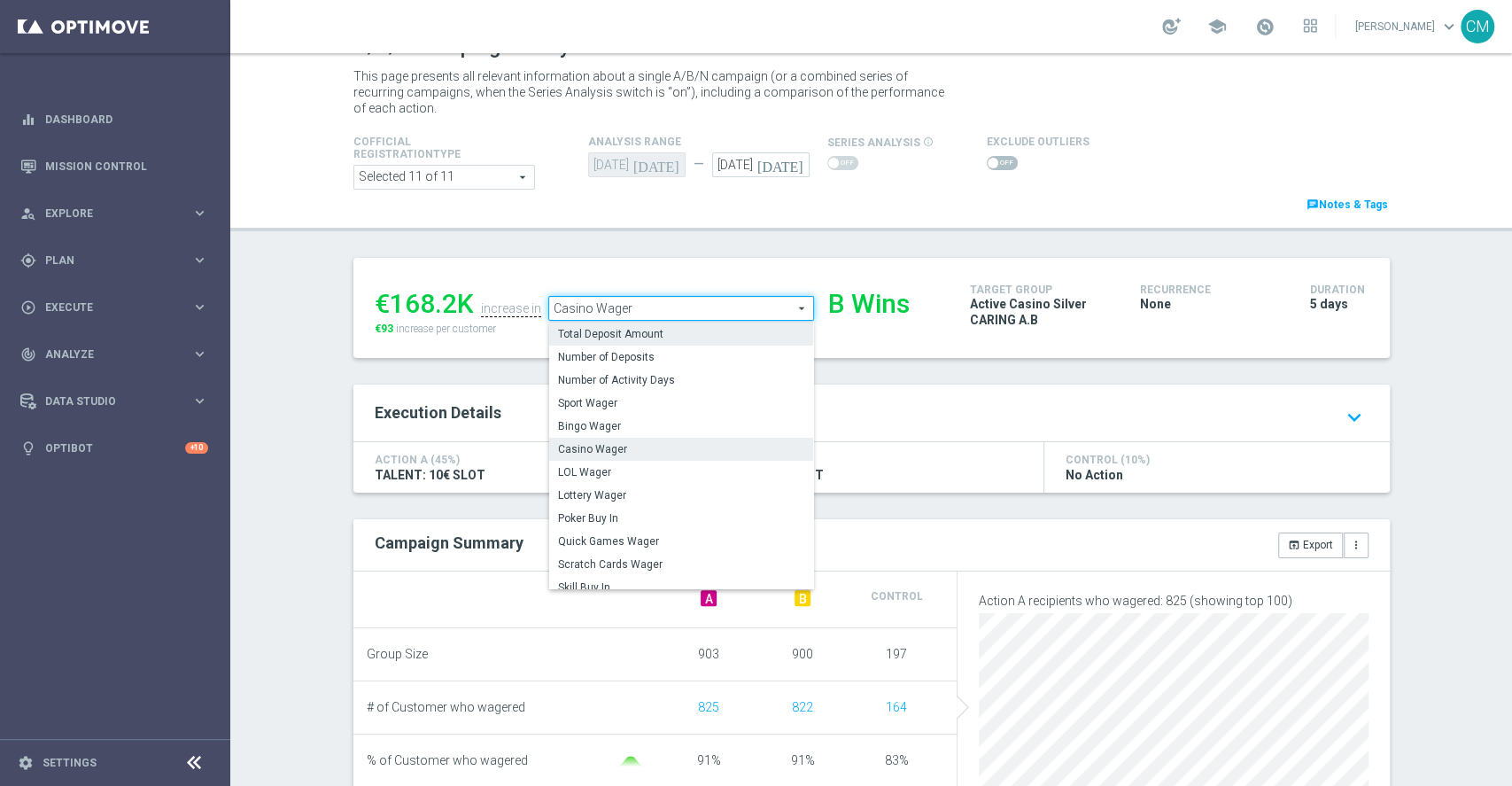
click at [629, 340] on span "Total Deposit Amount" at bounding box center [680, 333] width 246 height 14
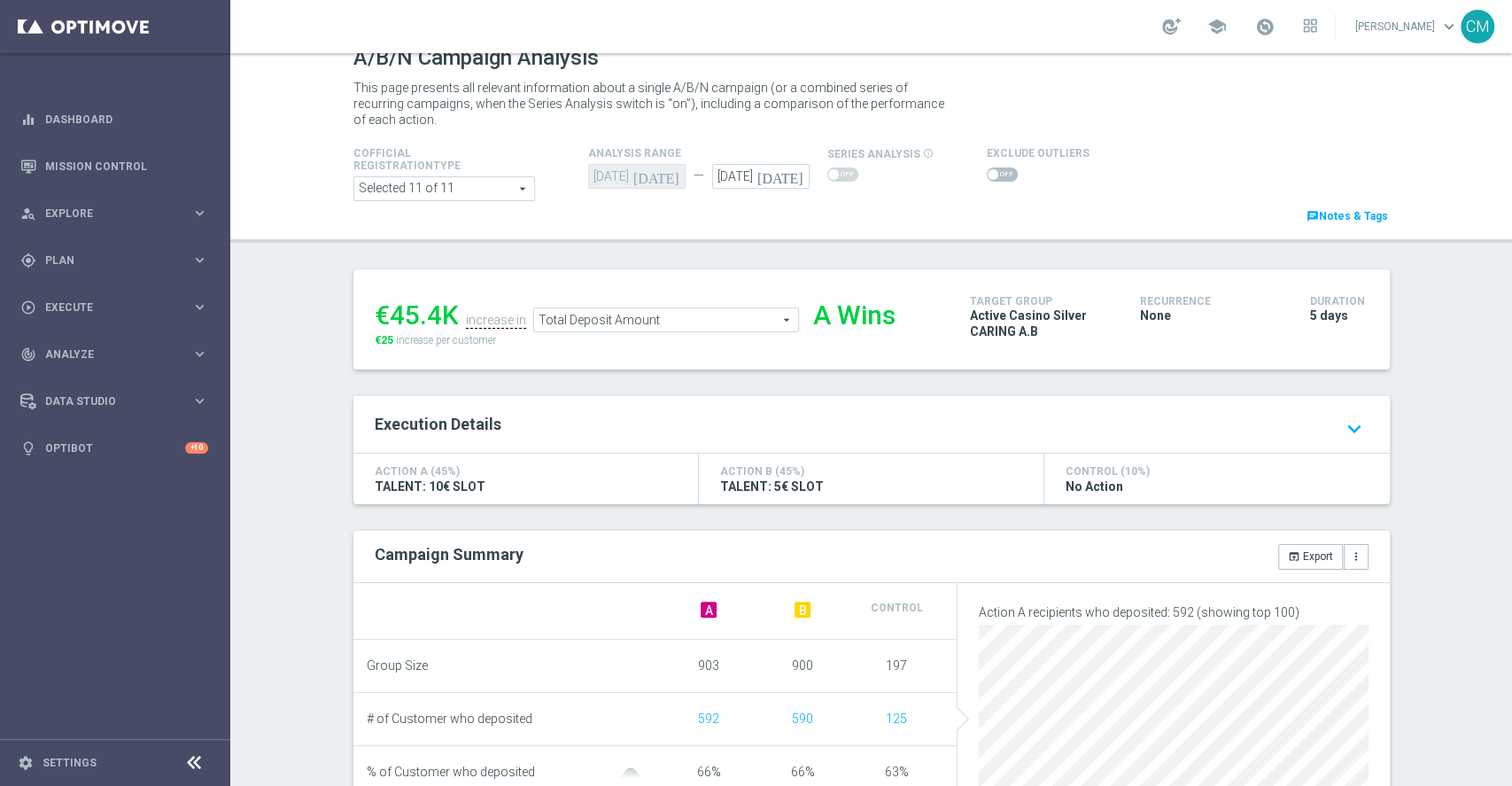
scroll to position [22, 0]
click at [662, 323] on span "Total Deposit Amount" at bounding box center [666, 321] width 264 height 23
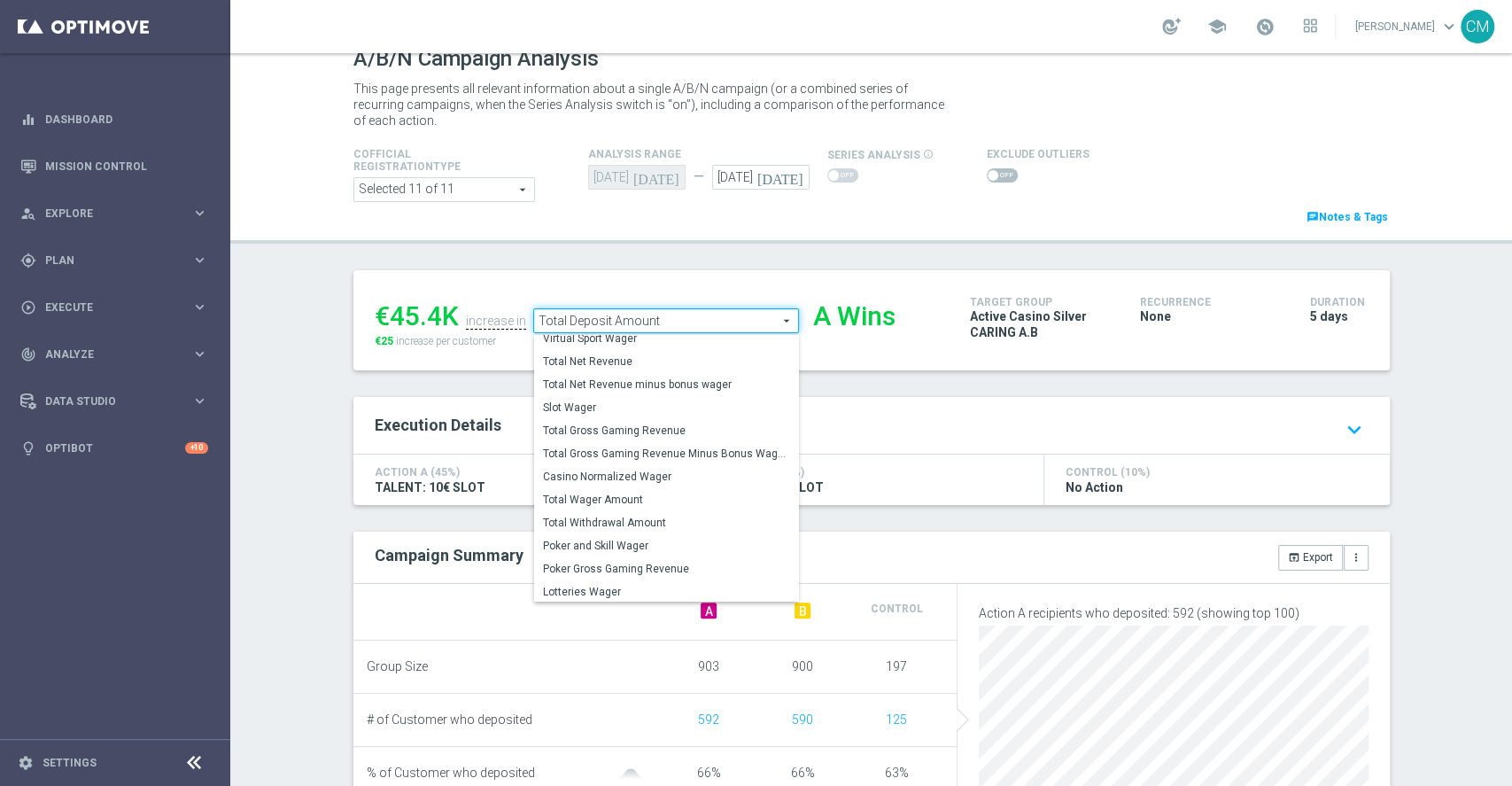
scroll to position [277, 0]
click at [669, 453] on span "Total Gross Gaming Revenue Minus Bonus Wagared" at bounding box center [666, 451] width 246 height 14
type input "Total Gross Gaming Revenue Minus Bonus Wagared"
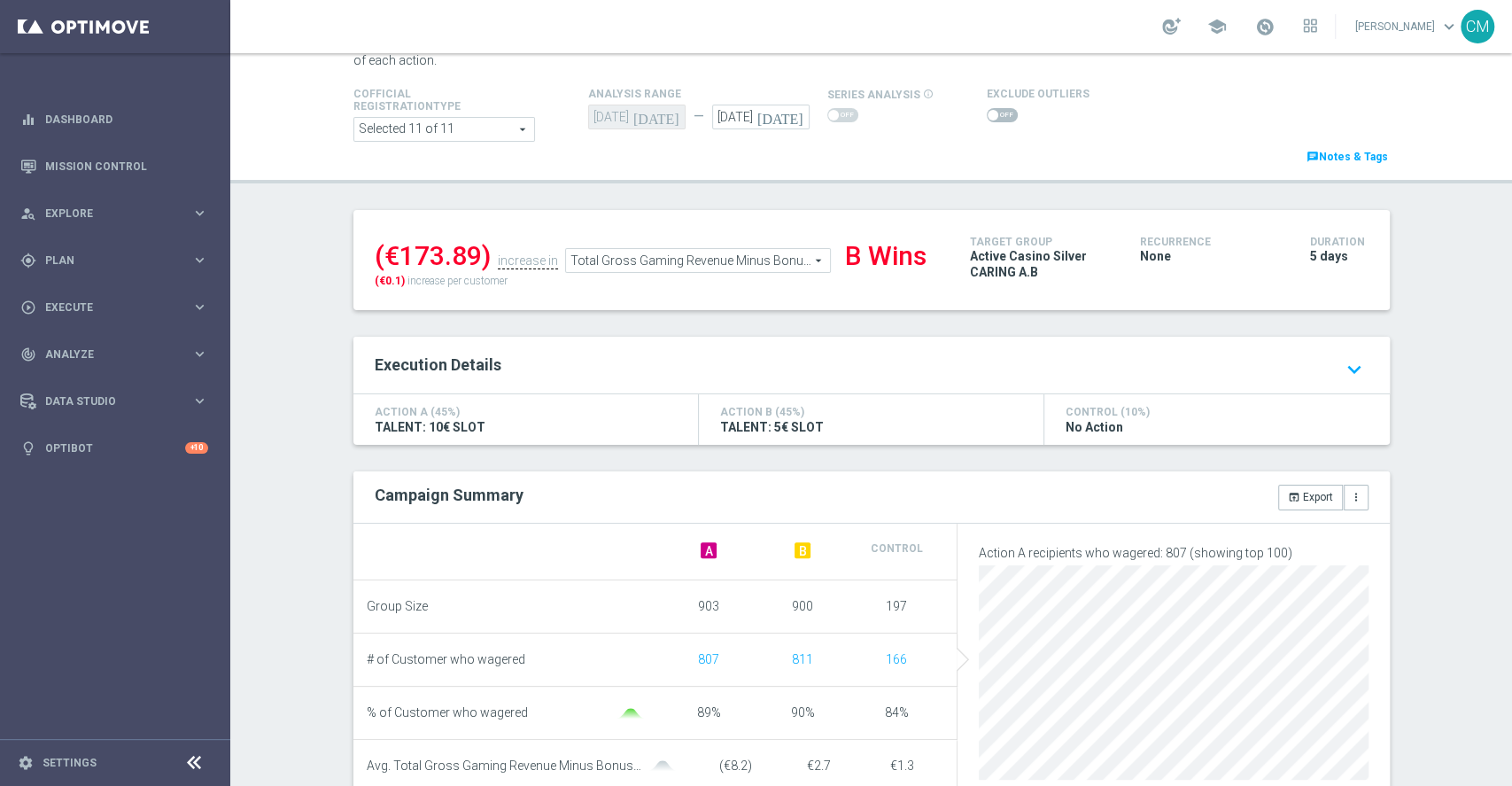
scroll to position [107, 0]
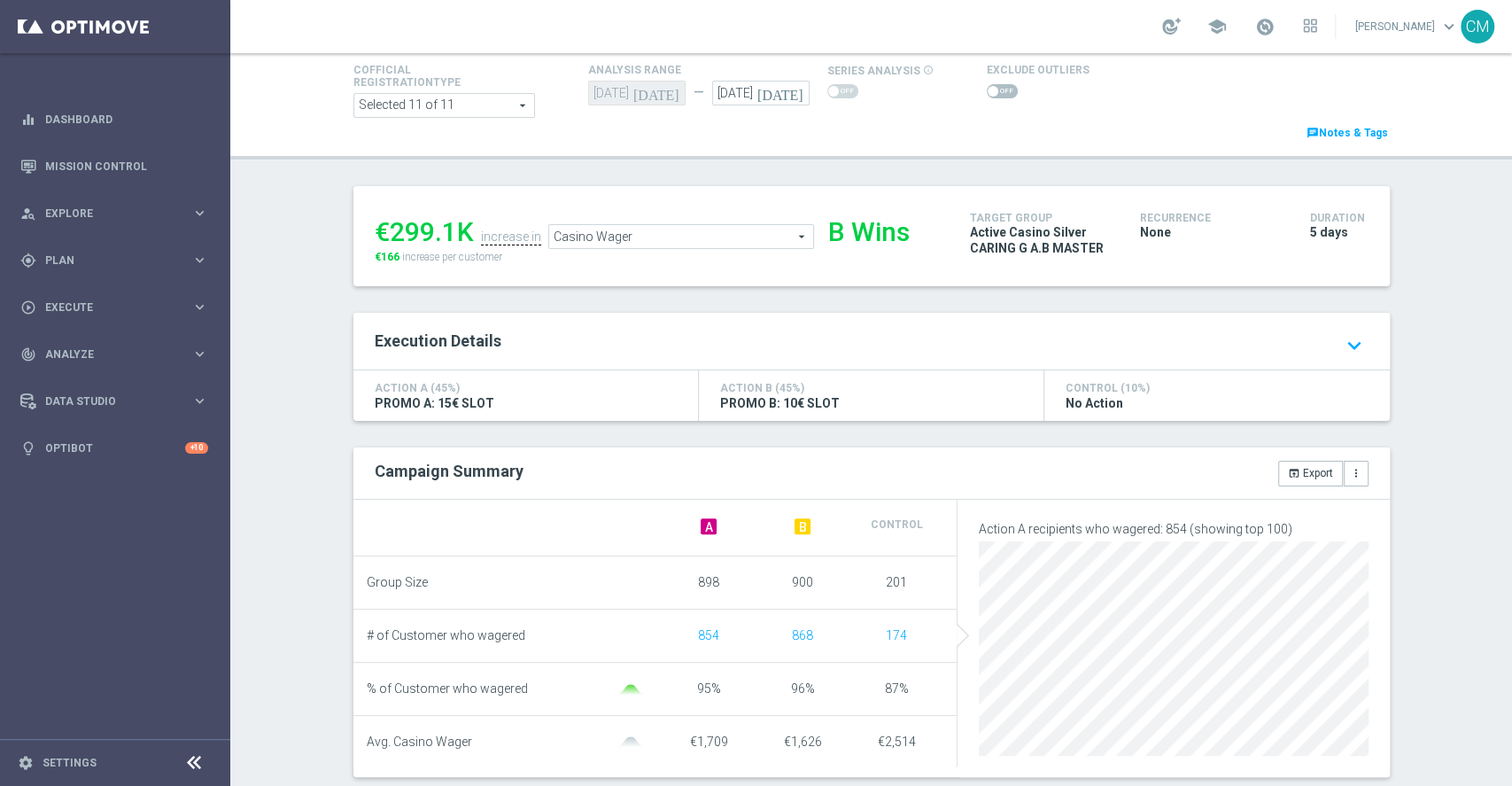
scroll to position [121, 0]
